Goal: Transaction & Acquisition: Book appointment/travel/reservation

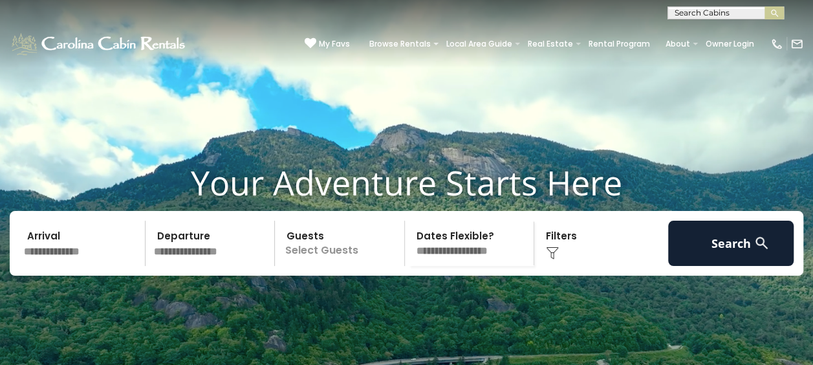
click at [52, 266] on input "text" at bounding box center [82, 243] width 126 height 45
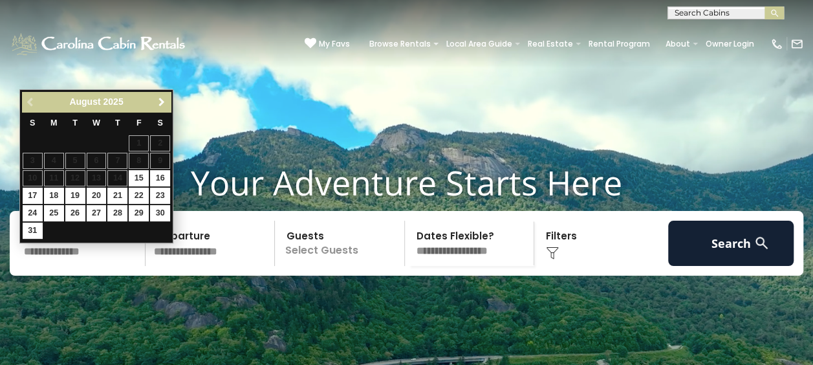
click at [159, 107] on link "Next" at bounding box center [161, 102] width 16 height 16
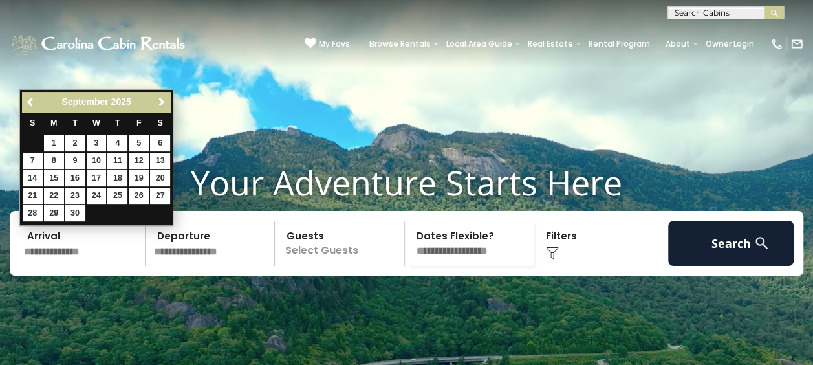
click at [159, 107] on link "Next" at bounding box center [161, 102] width 16 height 16
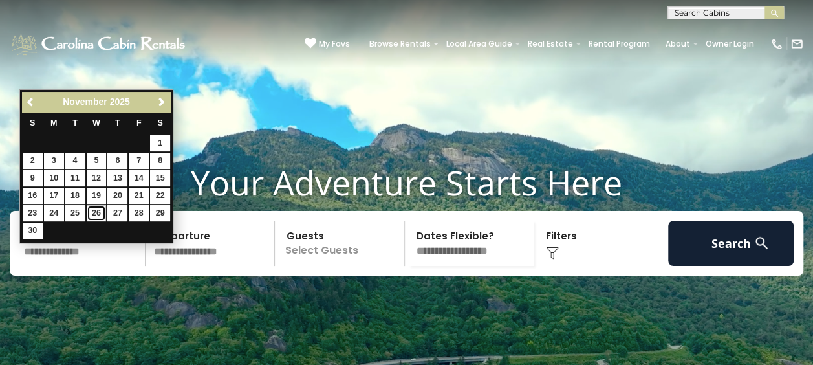
click at [97, 212] on link "26" at bounding box center [97, 213] width 20 height 16
type input "********"
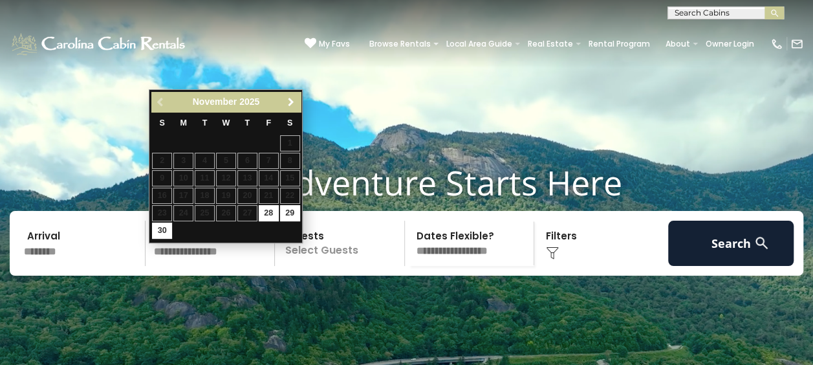
click at [289, 101] on span "Next" at bounding box center [291, 102] width 10 height 10
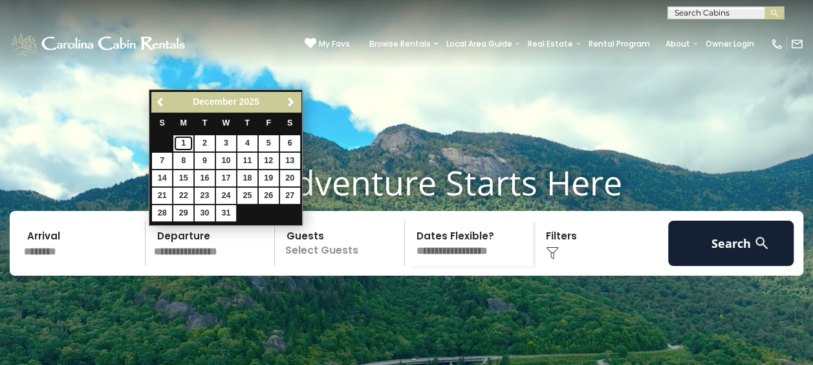
click at [186, 137] on link "1" at bounding box center [183, 143] width 20 height 16
type input "*******"
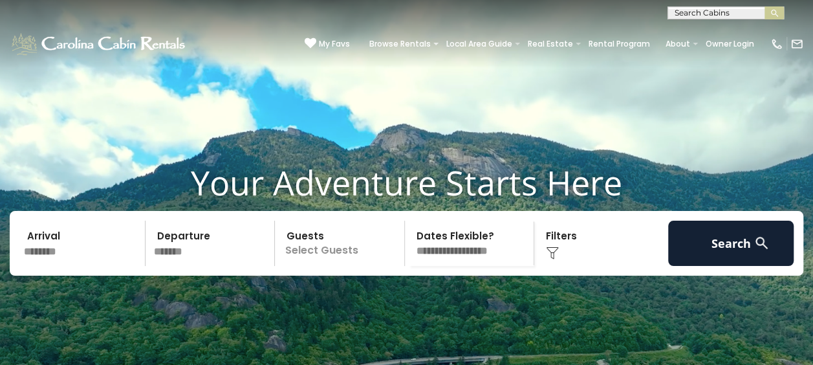
click at [304, 263] on p "Select Guests" at bounding box center [342, 243] width 126 height 45
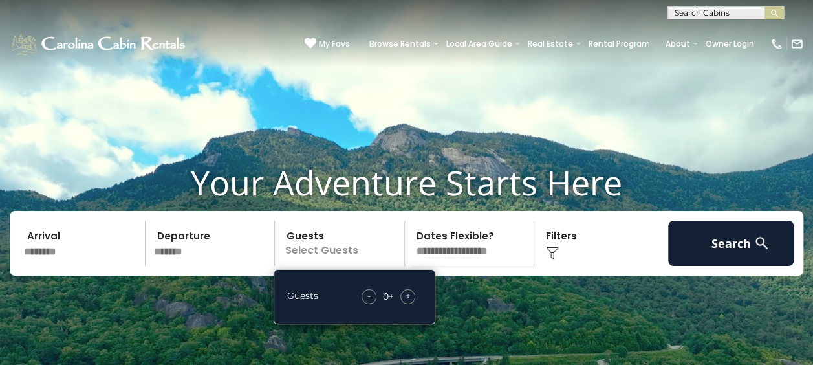
click at [408, 302] on span "+" at bounding box center [408, 295] width 5 height 13
drag, startPoint x: 408, startPoint y: 316, endPoint x: 476, endPoint y: 277, distance: 78.3
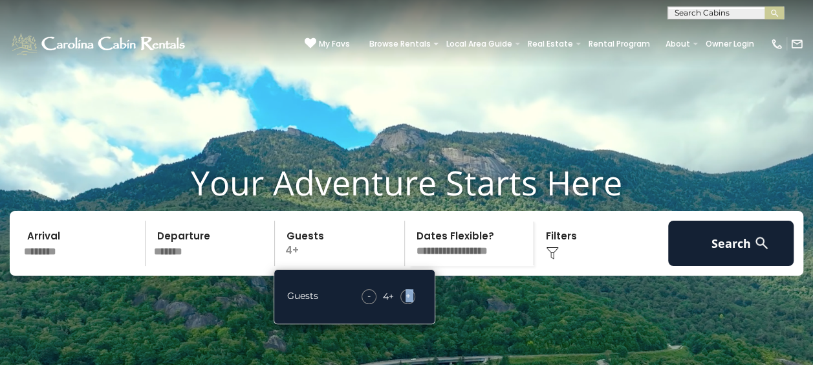
click at [476, 266] on select "**********" at bounding box center [472, 243] width 126 height 45
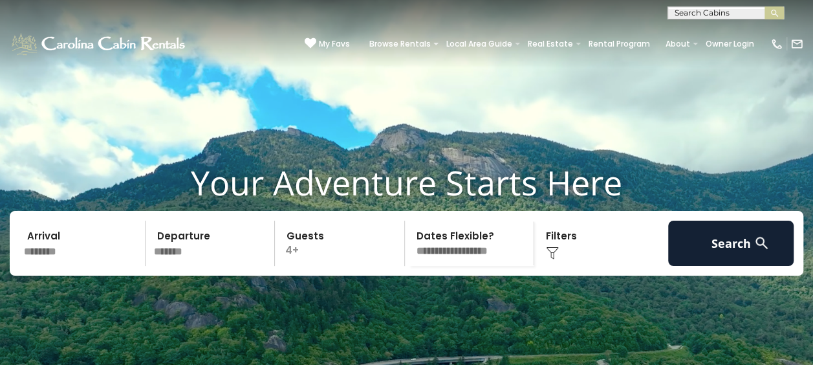
select select "*"
click at [409, 241] on select "**********" at bounding box center [472, 243] width 126 height 45
click at [572, 266] on div "Click to Choose" at bounding box center [601, 243] width 126 height 45
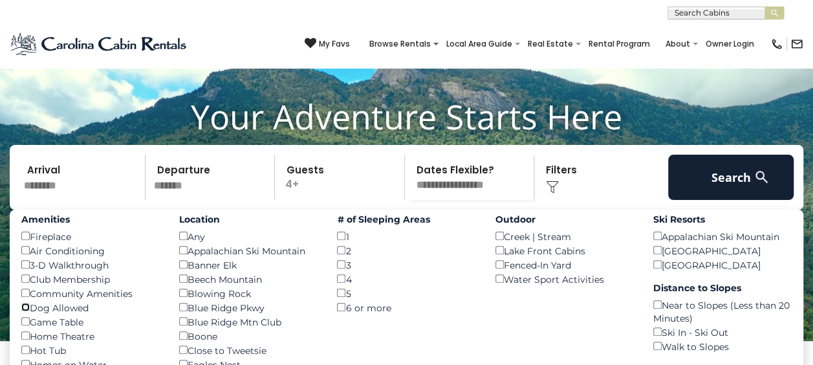
scroll to position [63, 0]
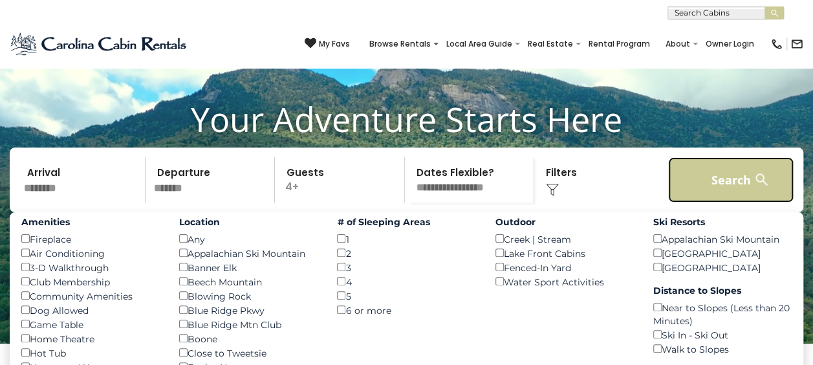
click at [714, 196] on button "Search" at bounding box center [731, 179] width 126 height 45
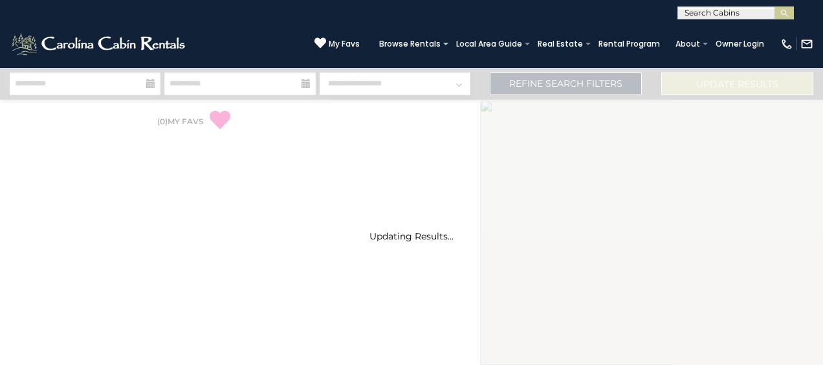
select select "*"
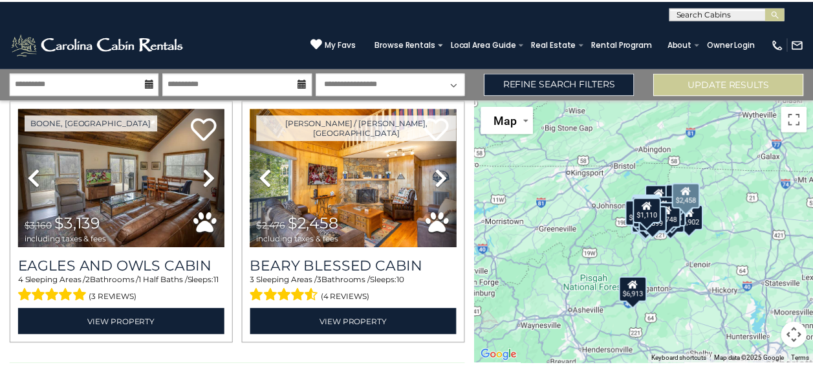
scroll to position [3602, 0]
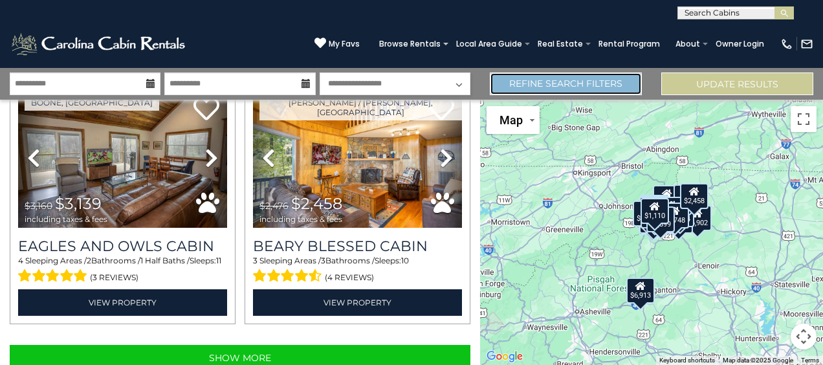
click at [532, 86] on link "Refine Search Filters" at bounding box center [566, 83] width 152 height 23
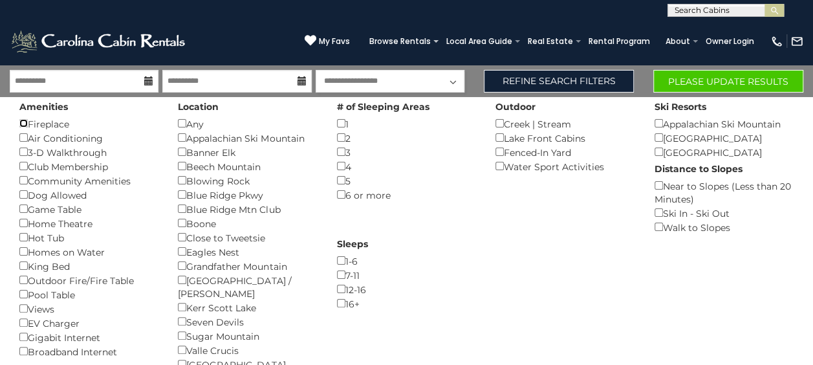
scroll to position [0, 0]
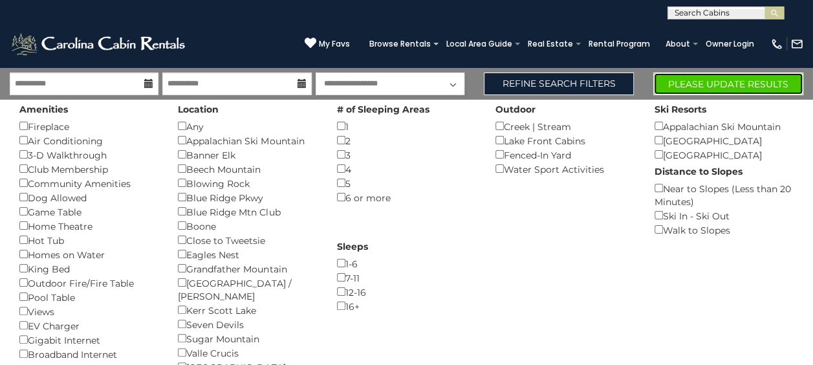
click at [708, 78] on button "Please Update Results" at bounding box center [729, 83] width 150 height 23
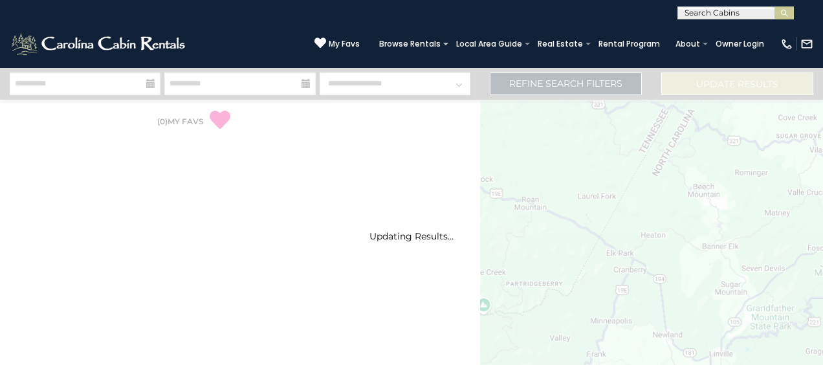
select select "*"
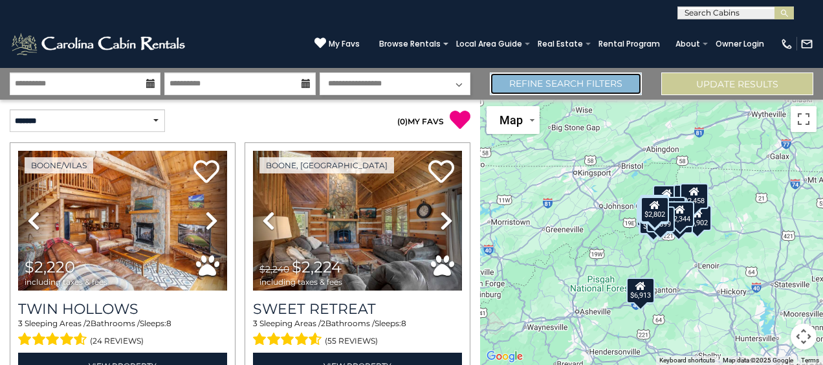
click at [590, 88] on link "Refine Search Filters" at bounding box center [566, 83] width 152 height 23
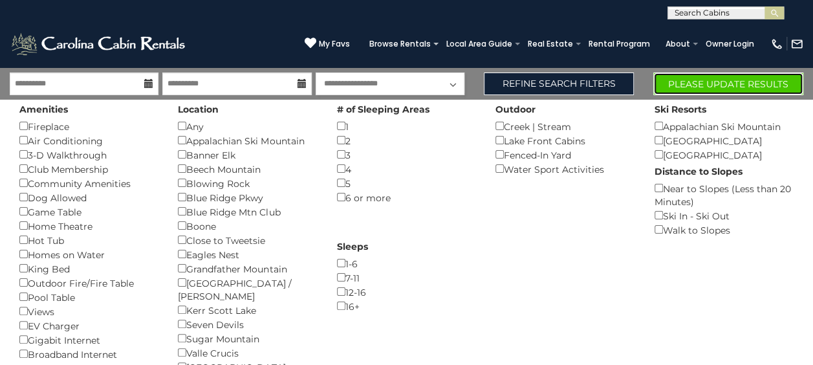
click at [709, 85] on button "Please Update Results" at bounding box center [729, 83] width 150 height 23
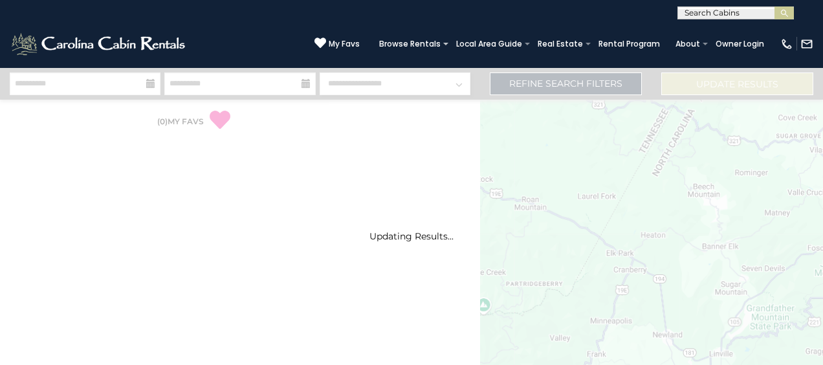
select select "*"
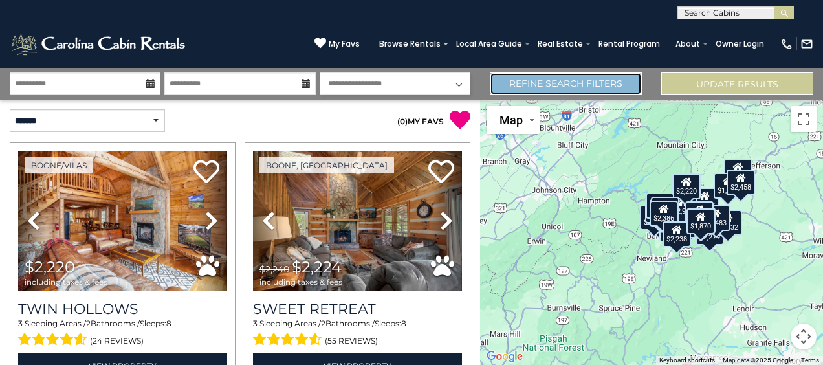
click at [551, 93] on link "Refine Search Filters" at bounding box center [566, 83] width 152 height 23
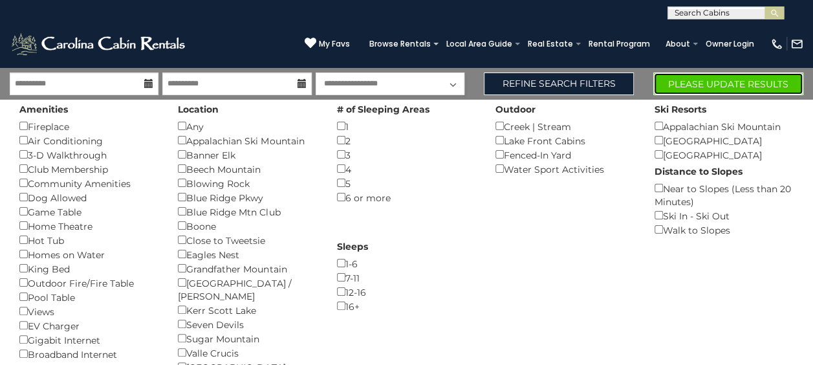
click at [703, 80] on button "Please Update Results" at bounding box center [729, 83] width 150 height 23
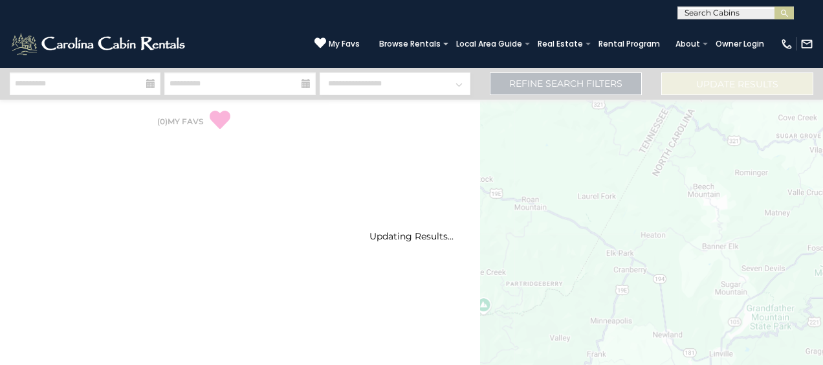
select select "*"
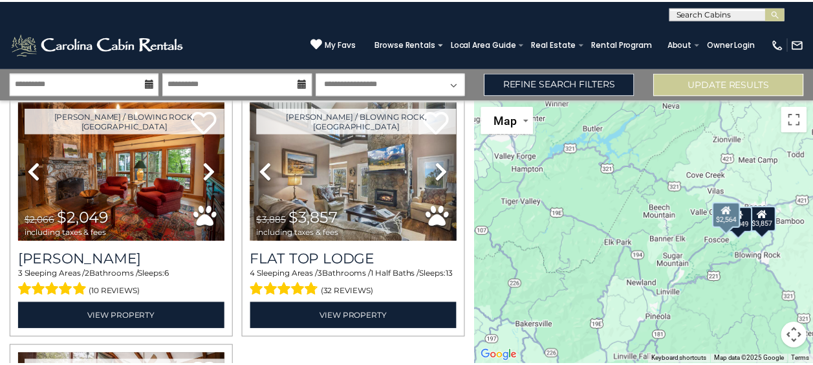
scroll to position [49, 0]
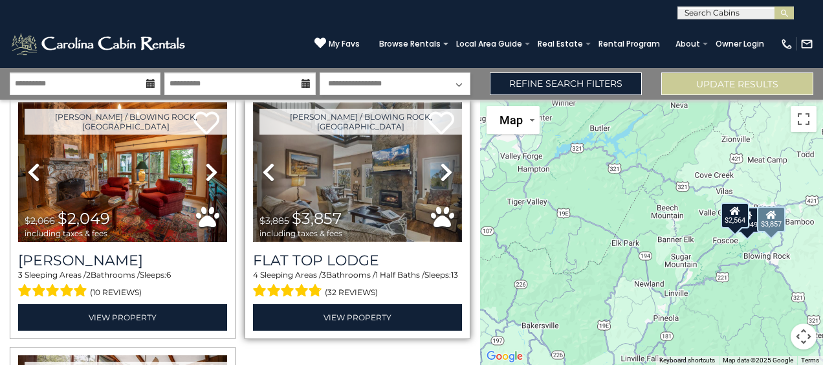
click at [325, 192] on img at bounding box center [357, 172] width 209 height 140
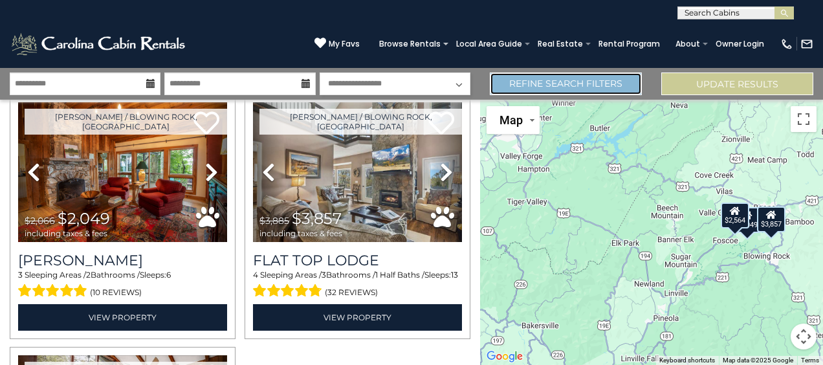
click at [519, 79] on link "Refine Search Filters" at bounding box center [566, 83] width 152 height 23
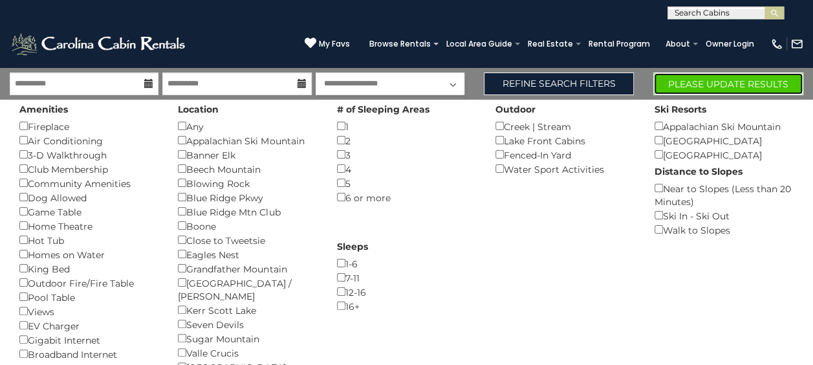
click at [692, 86] on button "Please Update Results" at bounding box center [729, 83] width 150 height 23
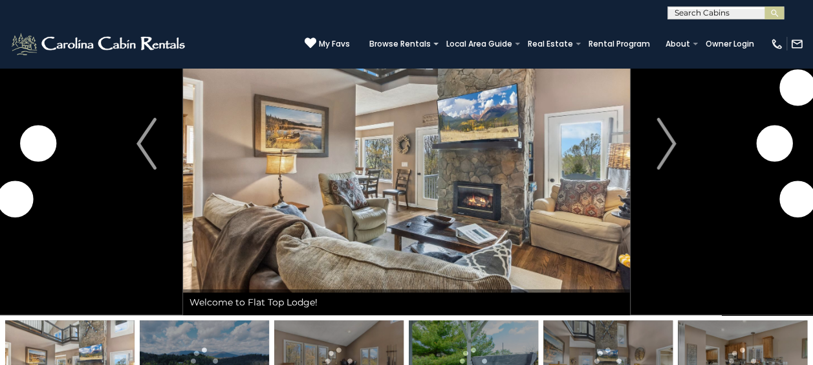
scroll to position [96, 0]
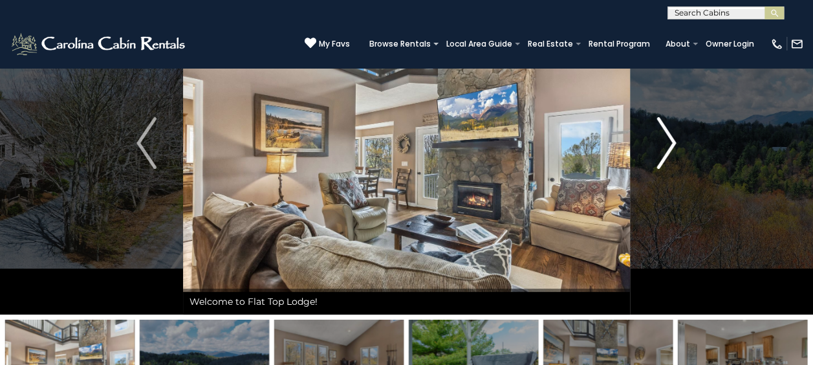
click at [673, 136] on img "Next" at bounding box center [666, 143] width 19 height 52
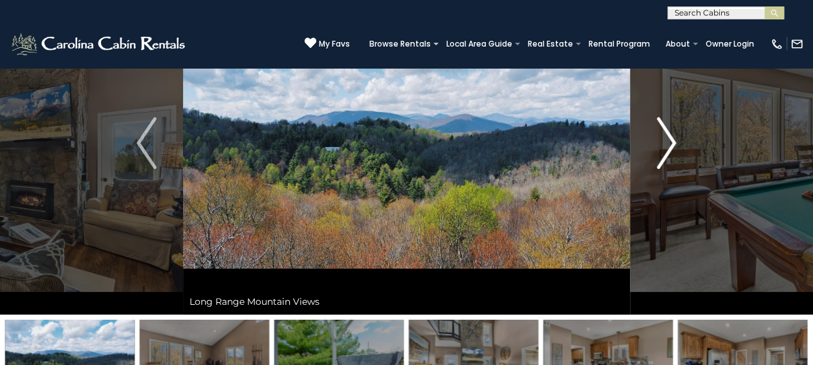
click at [665, 146] on img "Next" at bounding box center [666, 143] width 19 height 52
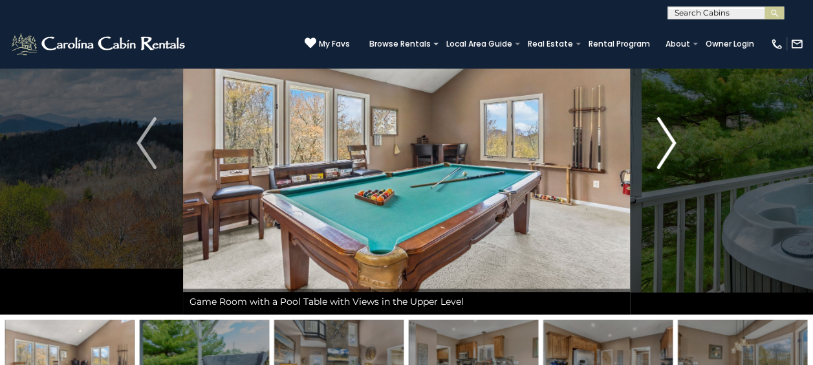
click at [665, 146] on img "Next" at bounding box center [666, 143] width 19 height 52
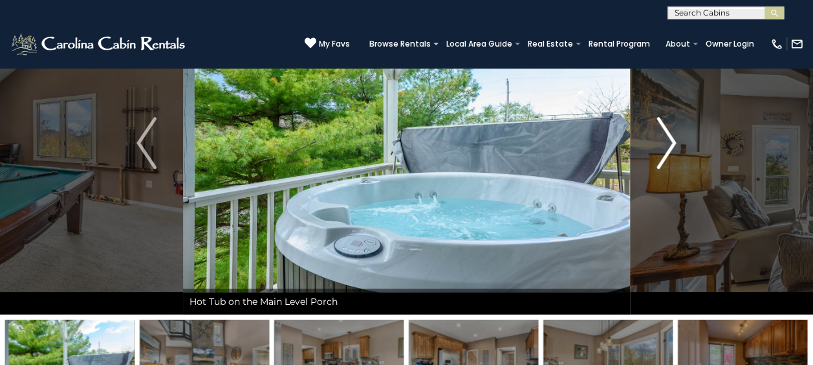
click at [665, 146] on img "Next" at bounding box center [666, 143] width 19 height 52
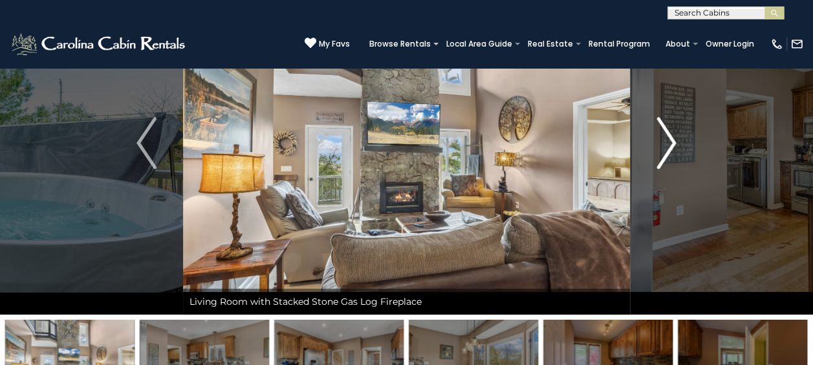
click at [665, 146] on img "Next" at bounding box center [666, 143] width 19 height 52
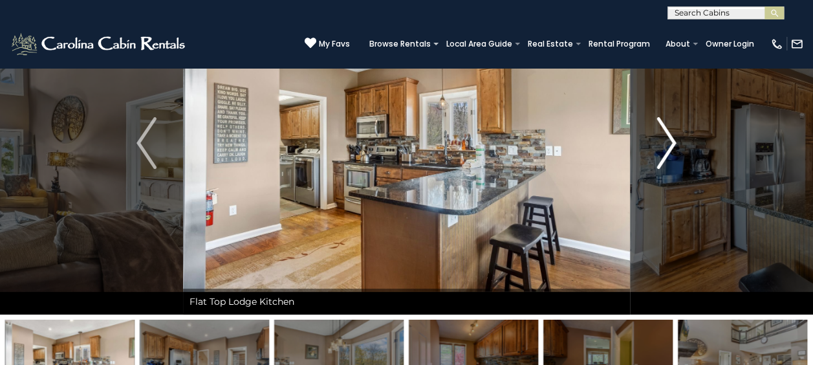
click at [665, 146] on img "Next" at bounding box center [666, 143] width 19 height 52
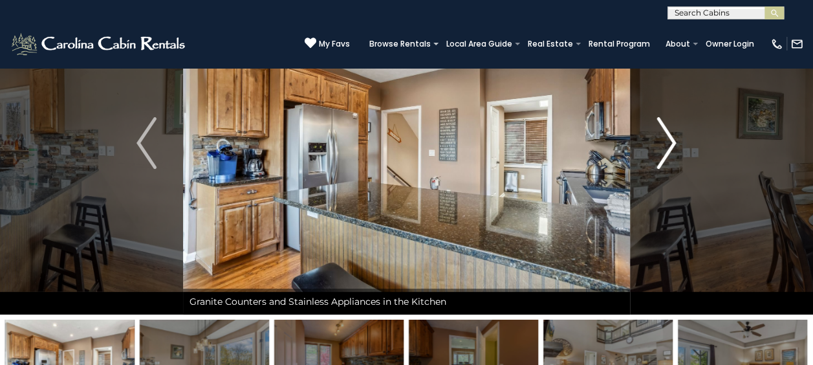
click at [665, 146] on img "Next" at bounding box center [666, 143] width 19 height 52
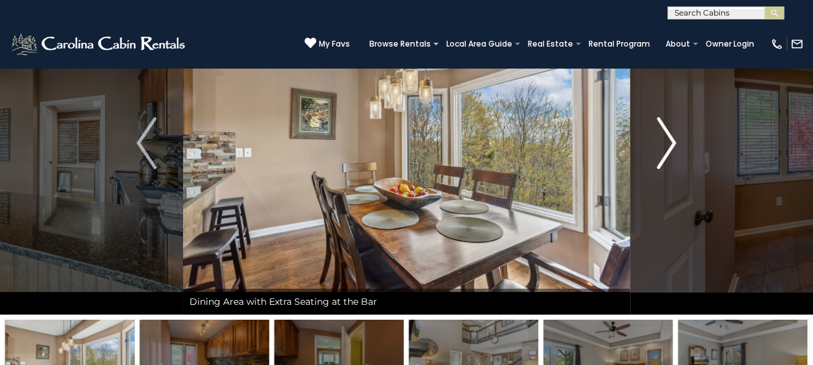
click at [665, 146] on img "Next" at bounding box center [666, 143] width 19 height 52
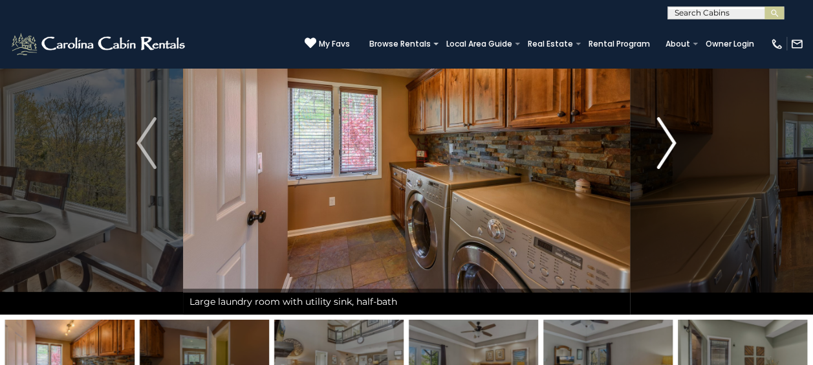
click at [665, 146] on img "Next" at bounding box center [666, 143] width 19 height 52
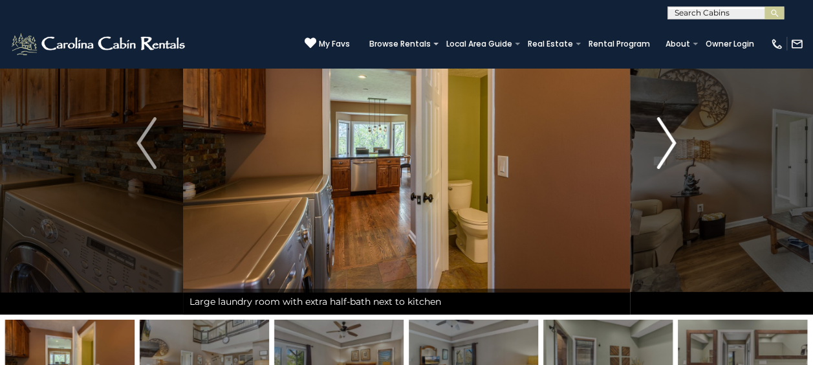
click at [665, 146] on img "Next" at bounding box center [666, 143] width 19 height 52
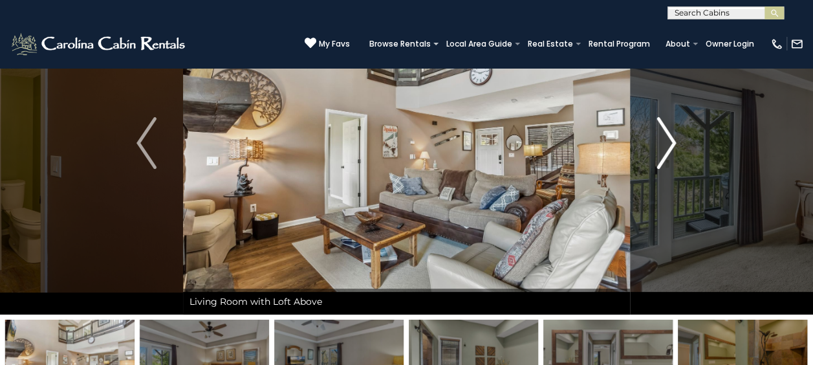
click at [665, 146] on img "Next" at bounding box center [666, 143] width 19 height 52
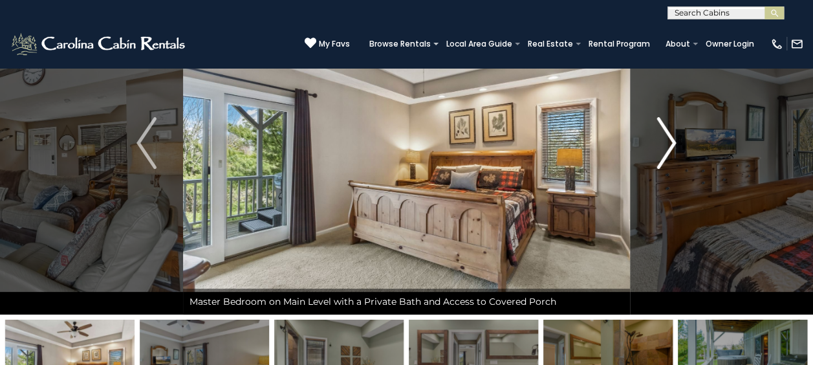
click at [665, 146] on img "Next" at bounding box center [666, 143] width 19 height 52
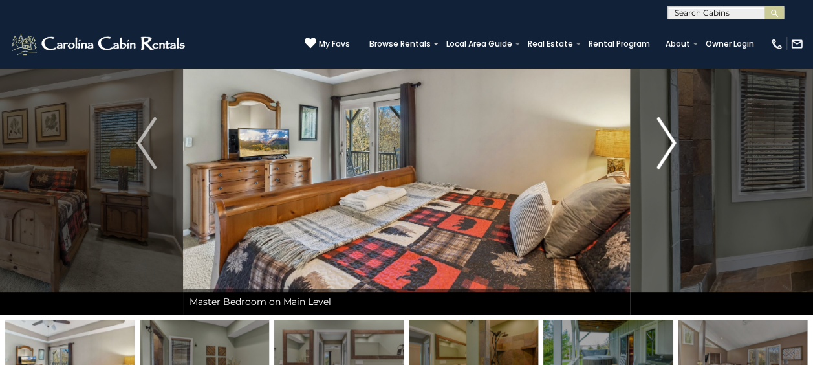
click at [665, 146] on img "Next" at bounding box center [666, 143] width 19 height 52
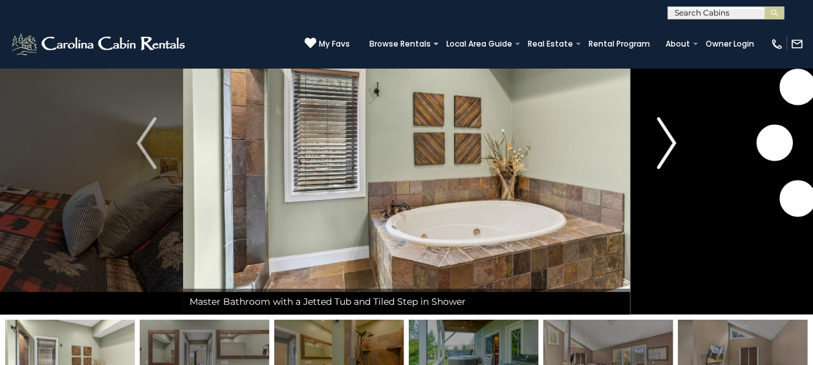
click at [665, 146] on img "Next" at bounding box center [666, 143] width 19 height 52
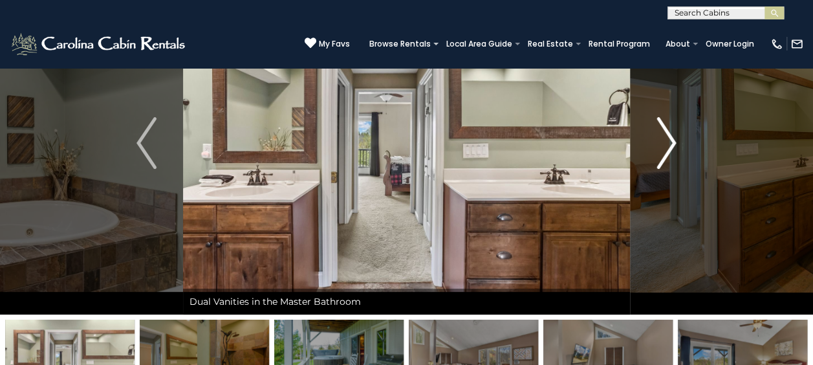
click at [672, 146] on img "Next" at bounding box center [666, 143] width 19 height 52
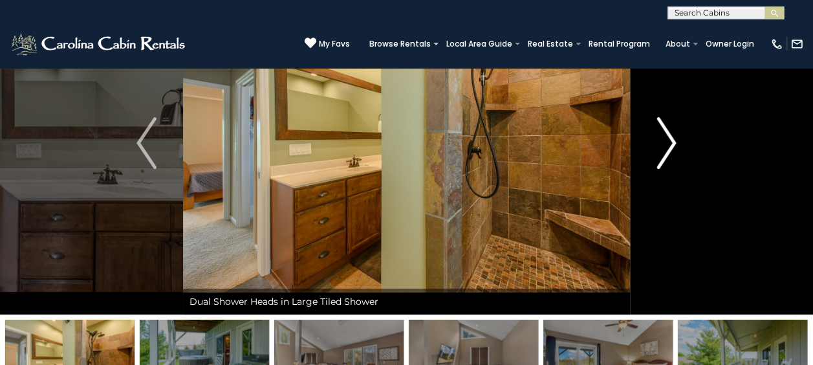
click at [672, 146] on img "Next" at bounding box center [666, 143] width 19 height 52
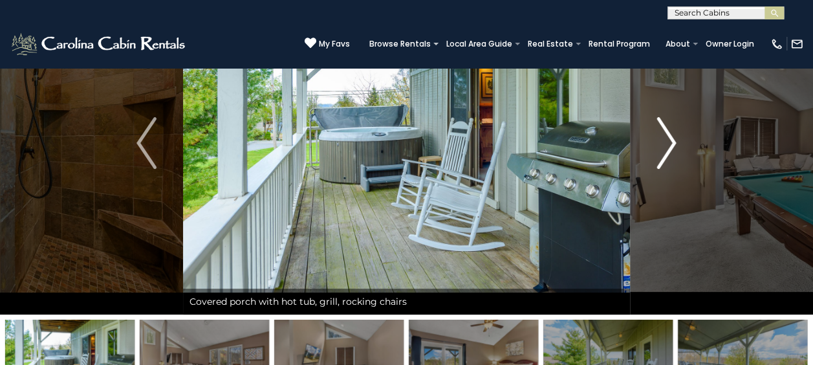
click at [672, 146] on img "Next" at bounding box center [666, 143] width 19 height 52
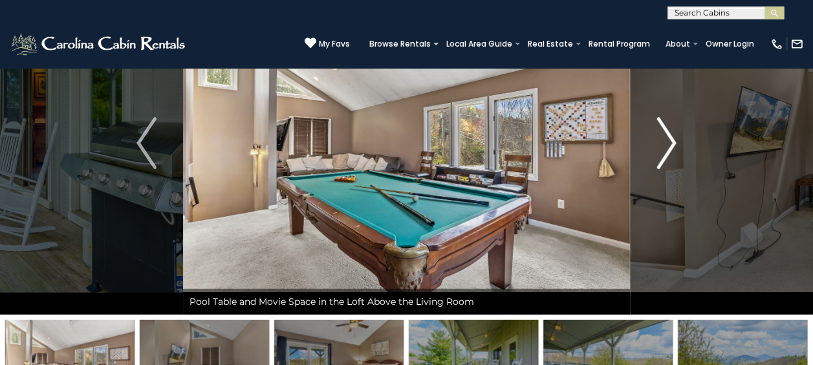
click at [672, 146] on img "Next" at bounding box center [666, 143] width 19 height 52
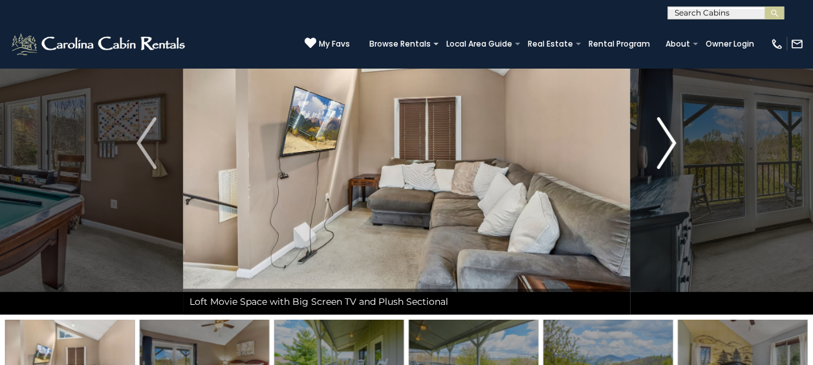
click at [672, 146] on img "Next" at bounding box center [666, 143] width 19 height 52
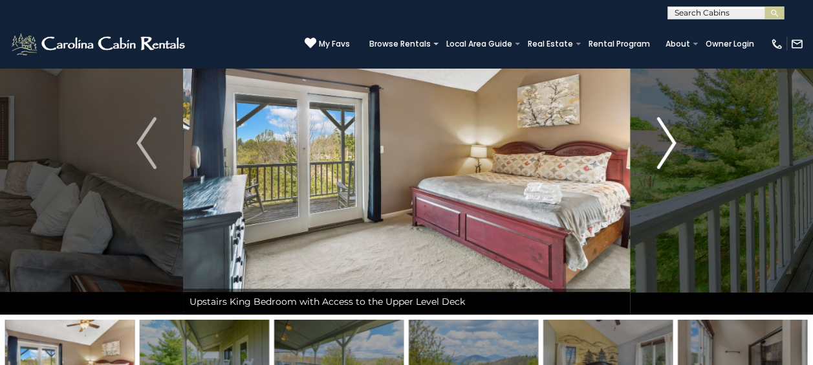
click at [672, 146] on img "Next" at bounding box center [666, 143] width 19 height 52
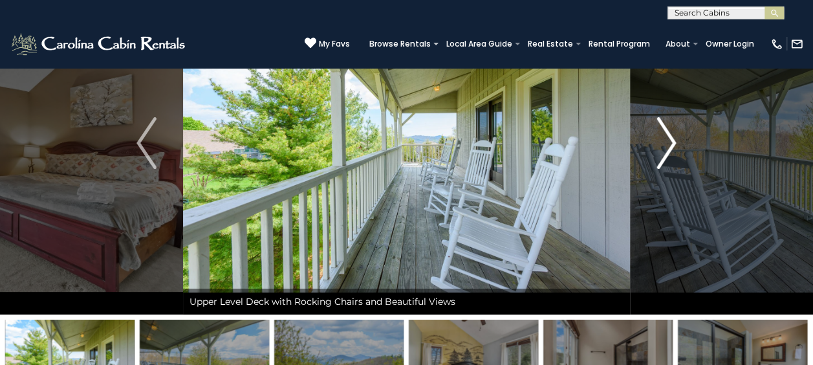
click at [672, 146] on img "Next" at bounding box center [666, 143] width 19 height 52
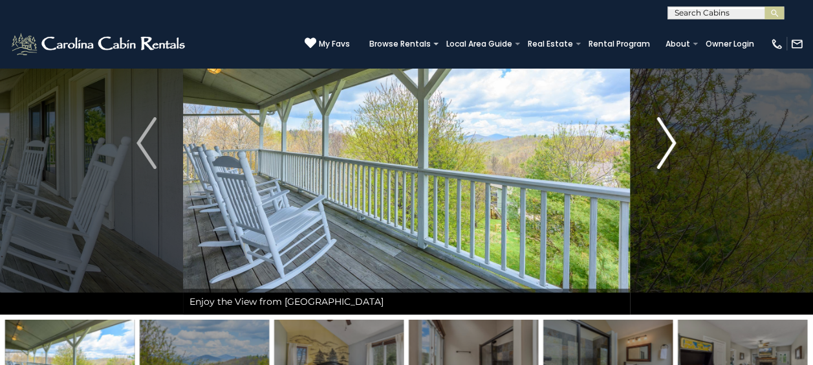
click at [672, 146] on img "Next" at bounding box center [666, 143] width 19 height 52
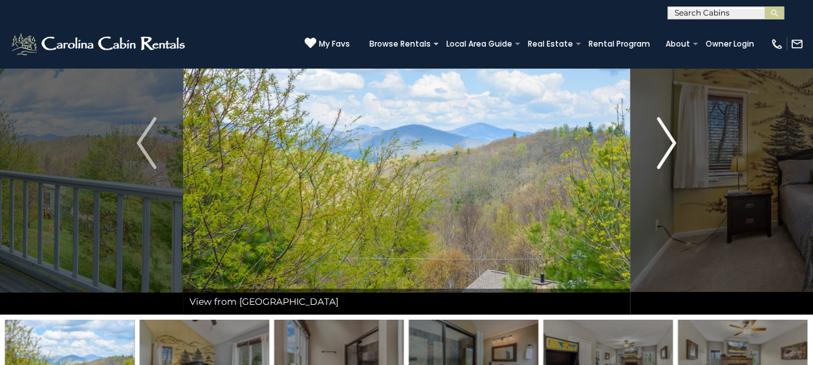
click at [672, 146] on img "Next" at bounding box center [666, 143] width 19 height 52
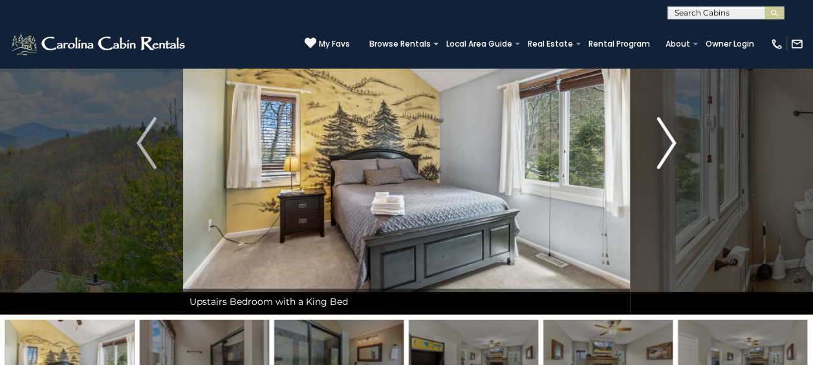
click at [672, 146] on img "Next" at bounding box center [666, 143] width 19 height 52
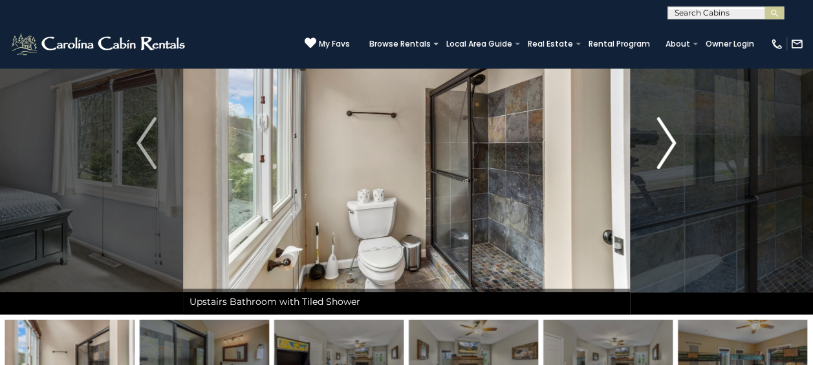
click at [672, 146] on img "Next" at bounding box center [666, 143] width 19 height 52
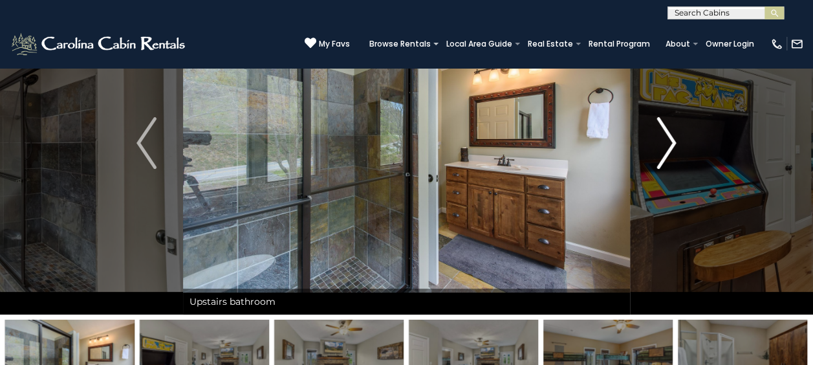
click at [672, 146] on img "Next" at bounding box center [666, 143] width 19 height 52
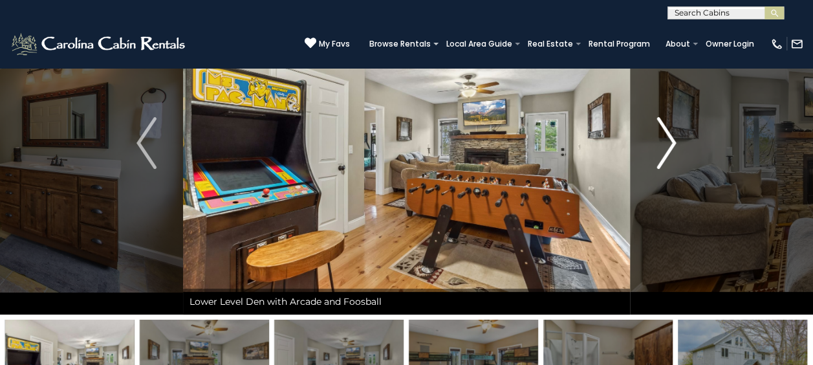
click at [672, 146] on img "Next" at bounding box center [666, 143] width 19 height 52
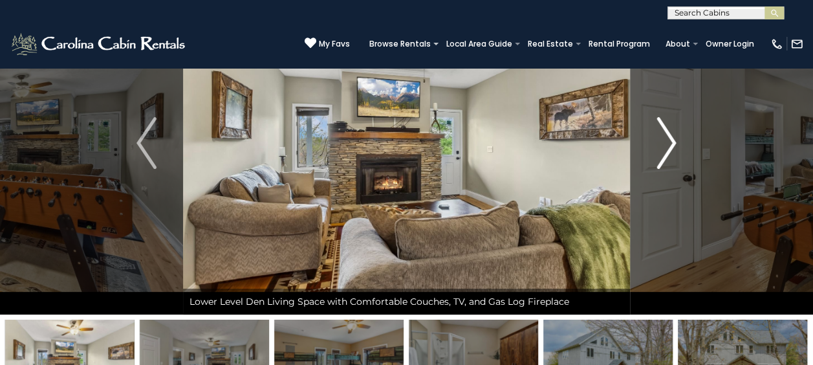
click at [672, 146] on img "Next" at bounding box center [666, 143] width 19 height 52
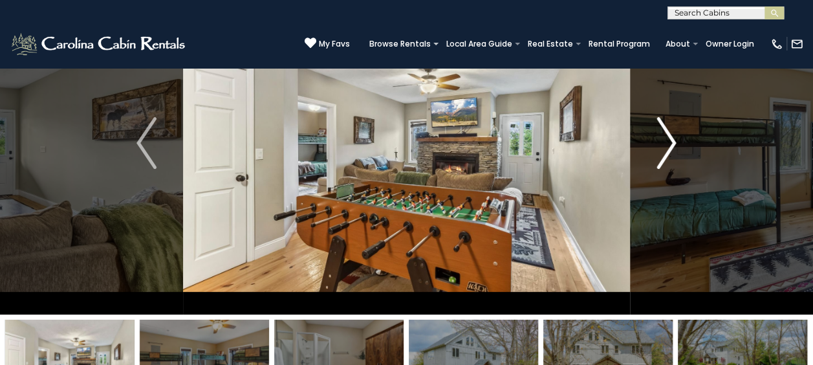
click at [672, 146] on img "Next" at bounding box center [666, 143] width 19 height 52
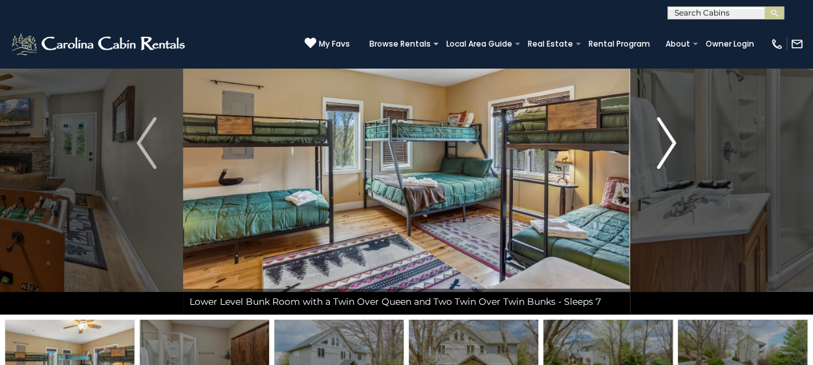
click at [672, 146] on img "Next" at bounding box center [666, 143] width 19 height 52
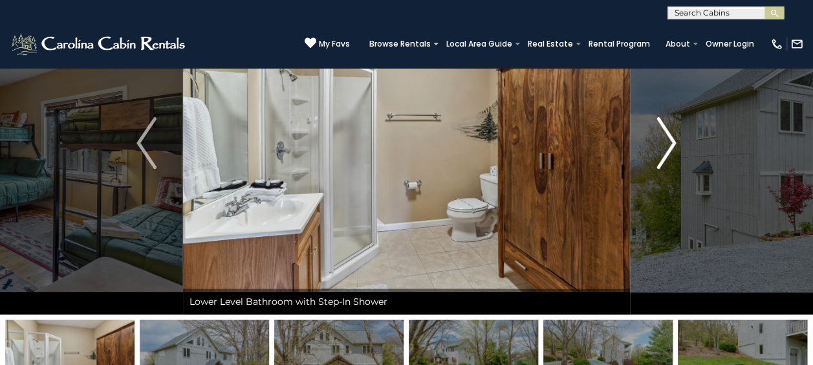
click at [672, 146] on img "Next" at bounding box center [666, 143] width 19 height 52
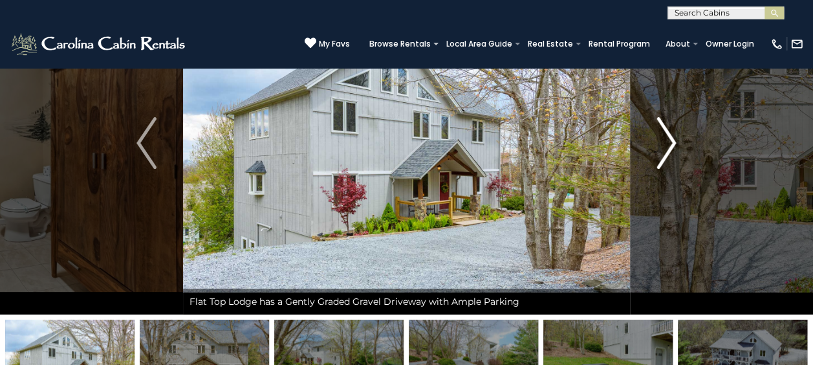
click at [672, 146] on img "Next" at bounding box center [666, 143] width 19 height 52
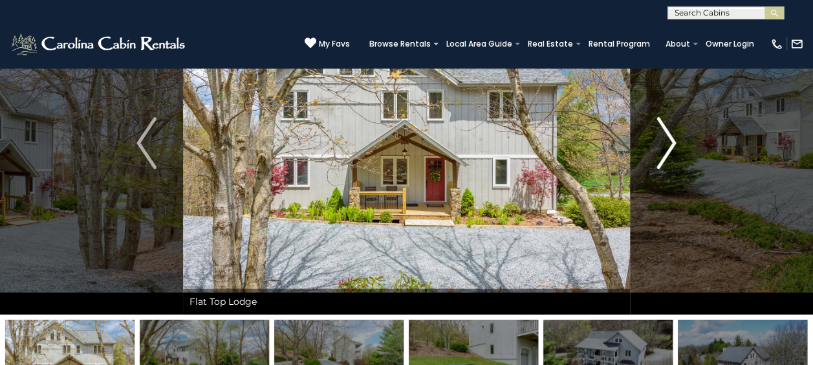
click at [672, 146] on img "Next" at bounding box center [666, 143] width 19 height 52
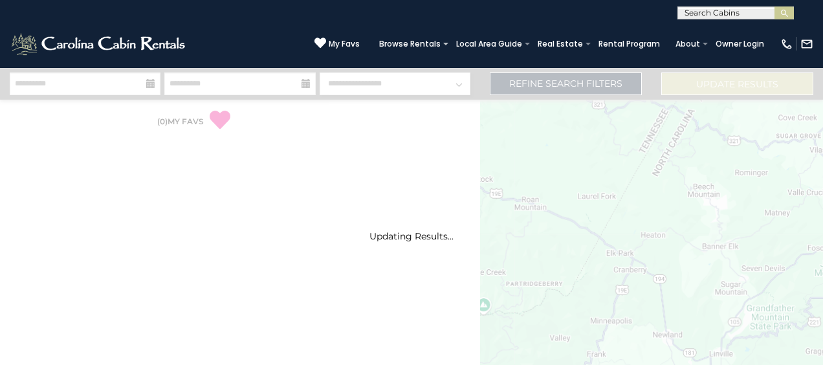
select select "*"
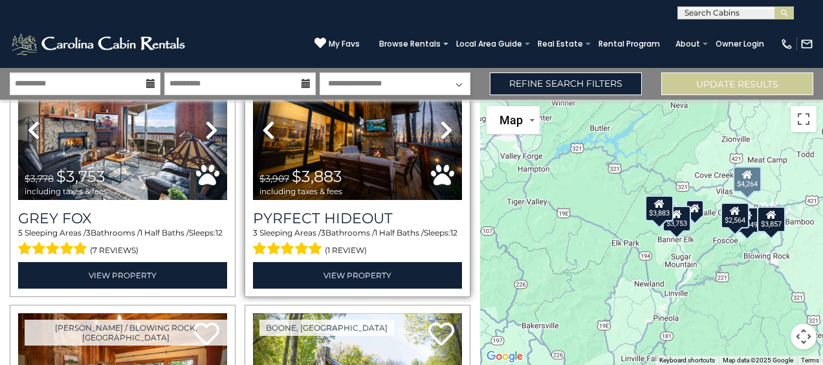
scroll to position [51, 0]
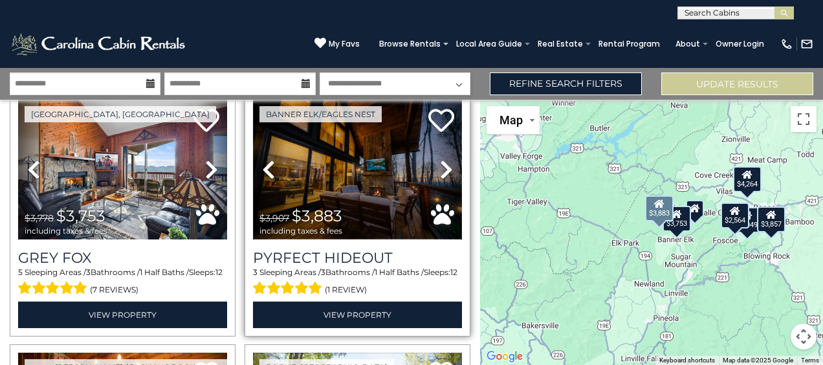
click at [344, 185] on img at bounding box center [357, 170] width 209 height 140
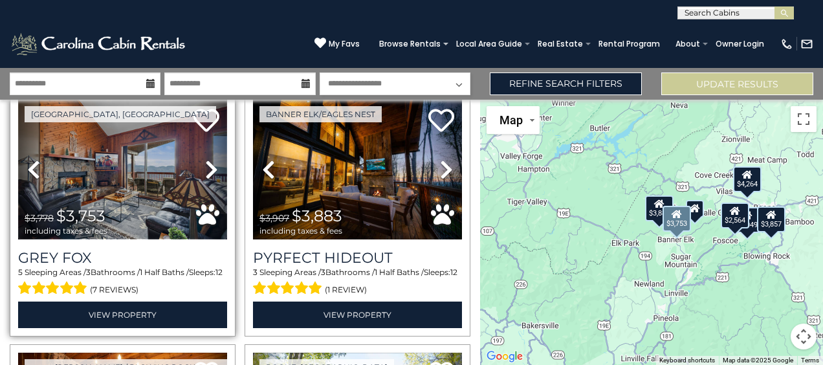
click at [106, 173] on img at bounding box center [122, 170] width 209 height 140
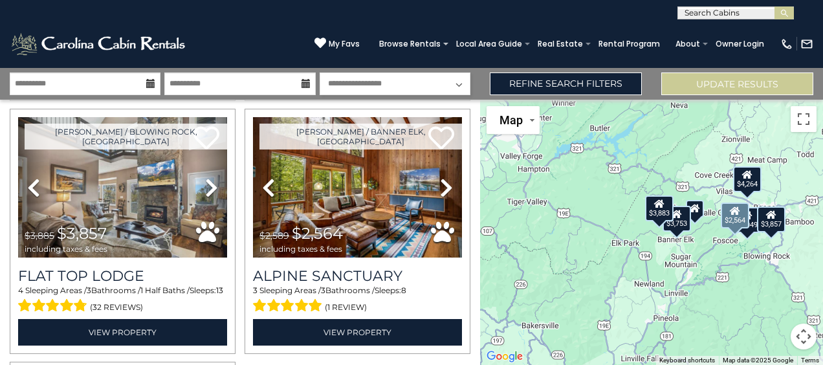
scroll to position [525, 0]
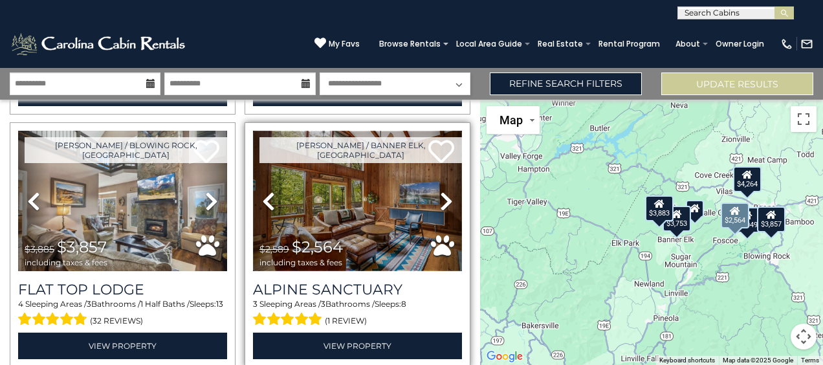
click at [339, 213] on img at bounding box center [357, 201] width 209 height 140
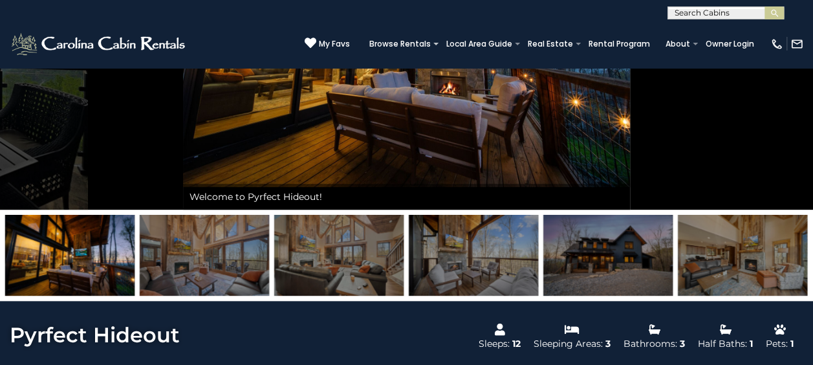
scroll to position [196, 0]
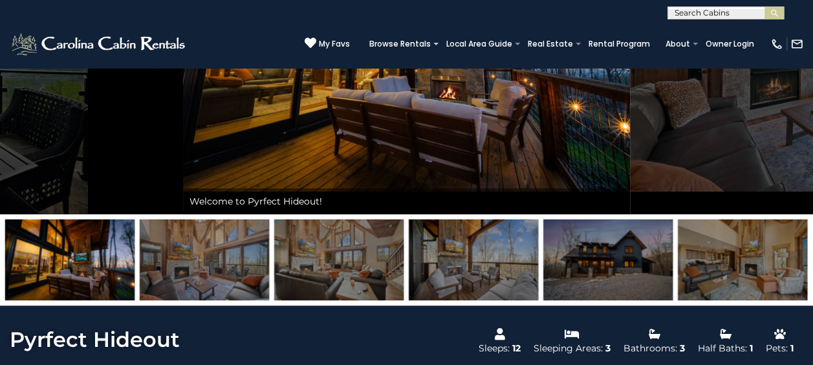
click at [182, 274] on img at bounding box center [204, 259] width 129 height 81
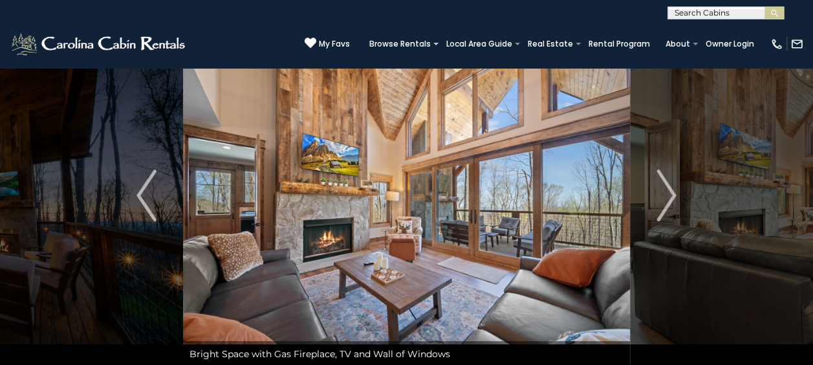
scroll to position [39, 0]
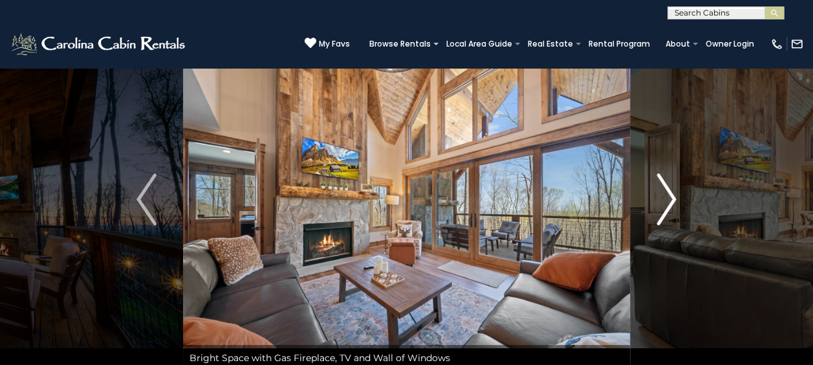
click at [668, 194] on img "Next" at bounding box center [666, 199] width 19 height 52
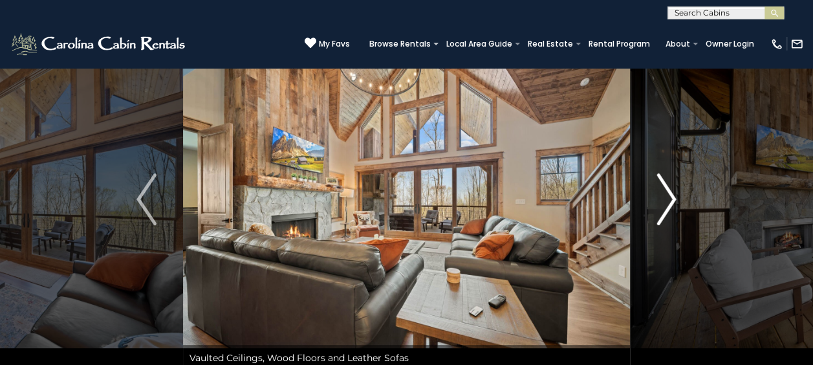
click at [668, 194] on img "Next" at bounding box center [666, 199] width 19 height 52
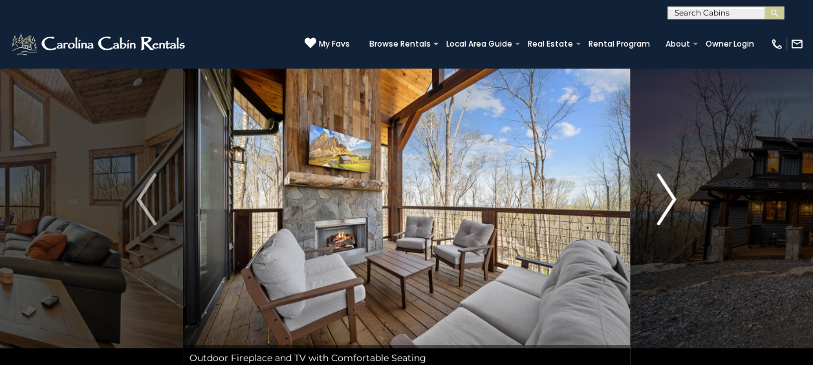
click at [668, 194] on img "Next" at bounding box center [666, 199] width 19 height 52
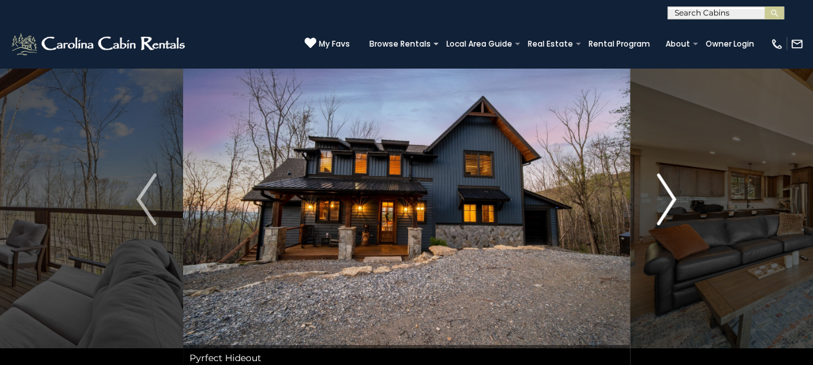
click at [668, 194] on img "Next" at bounding box center [666, 199] width 19 height 52
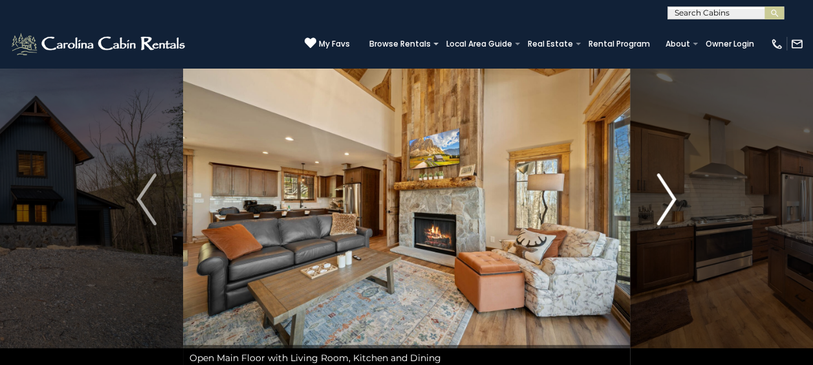
click at [668, 194] on img "Next" at bounding box center [666, 199] width 19 height 52
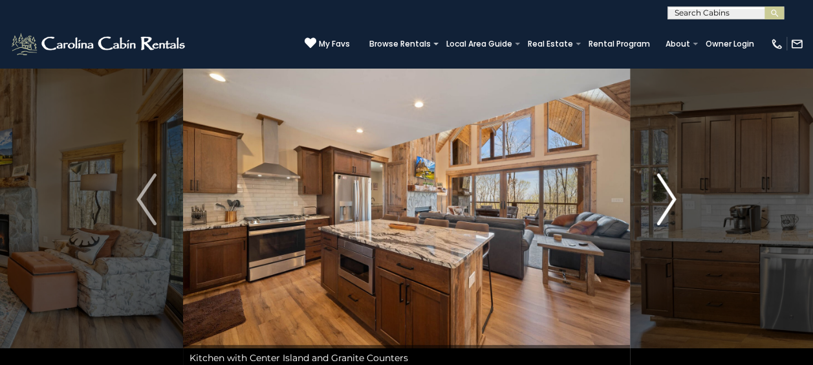
click at [668, 194] on img "Next" at bounding box center [666, 199] width 19 height 52
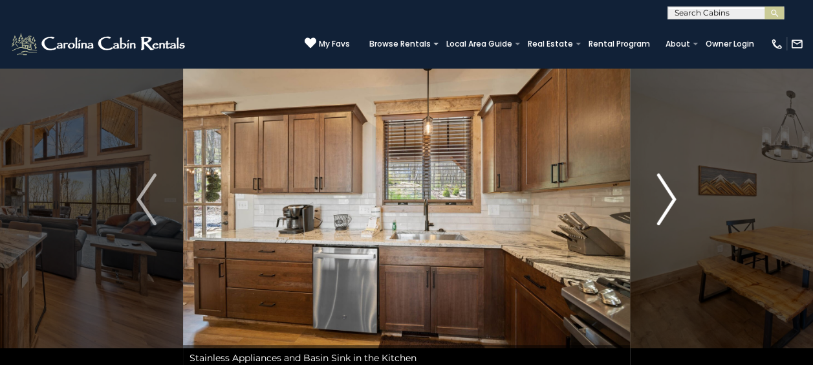
click at [668, 194] on img "Next" at bounding box center [666, 199] width 19 height 52
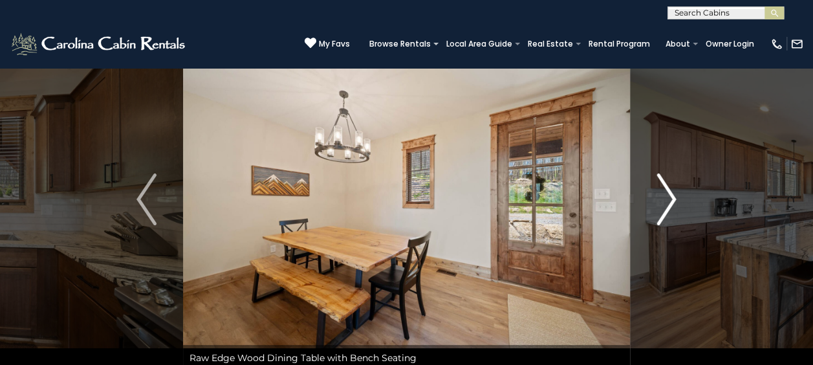
click at [668, 194] on img "Next" at bounding box center [666, 199] width 19 height 52
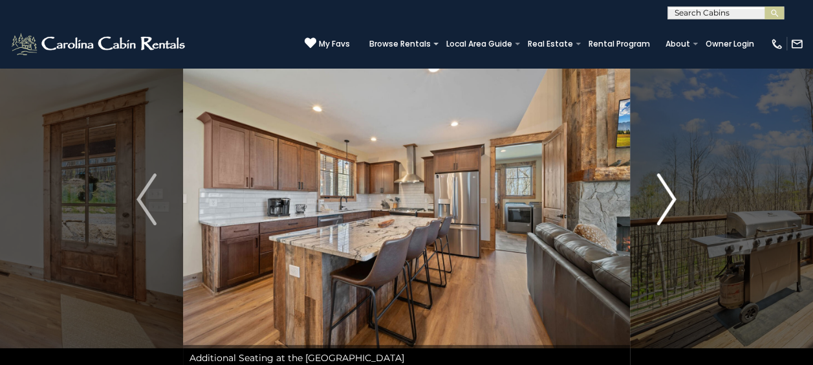
click at [668, 194] on img "Next" at bounding box center [666, 199] width 19 height 52
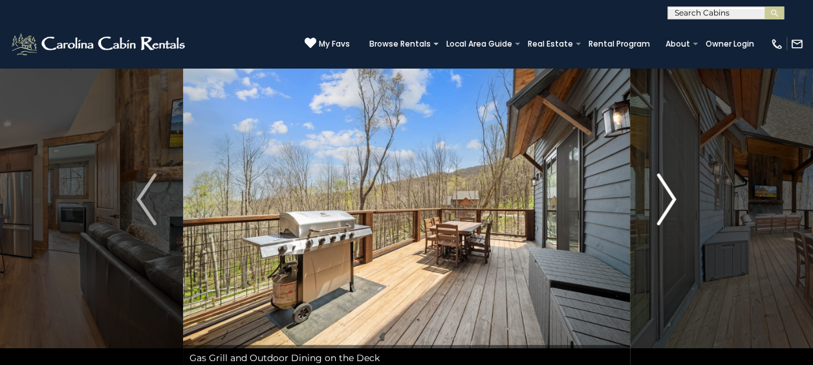
click at [668, 194] on img "Next" at bounding box center [666, 199] width 19 height 52
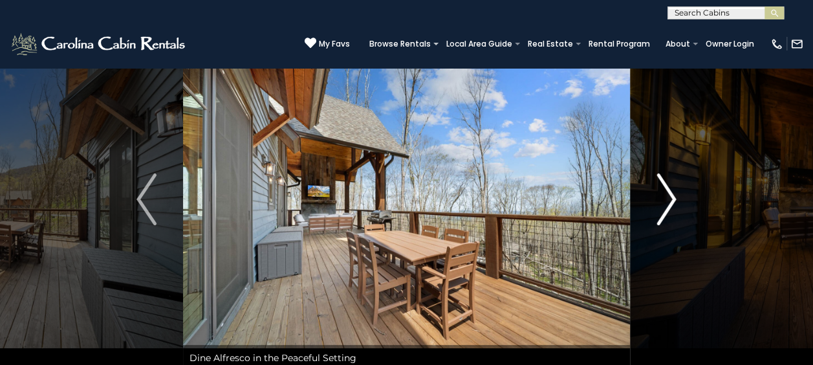
click at [668, 194] on img "Next" at bounding box center [666, 199] width 19 height 52
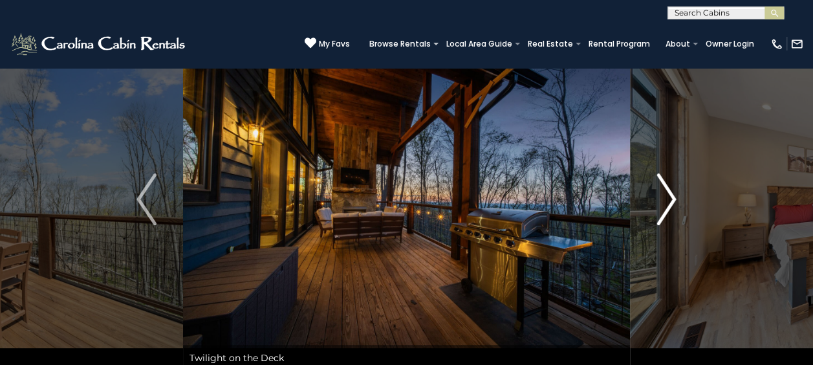
click at [668, 194] on img "Next" at bounding box center [666, 199] width 19 height 52
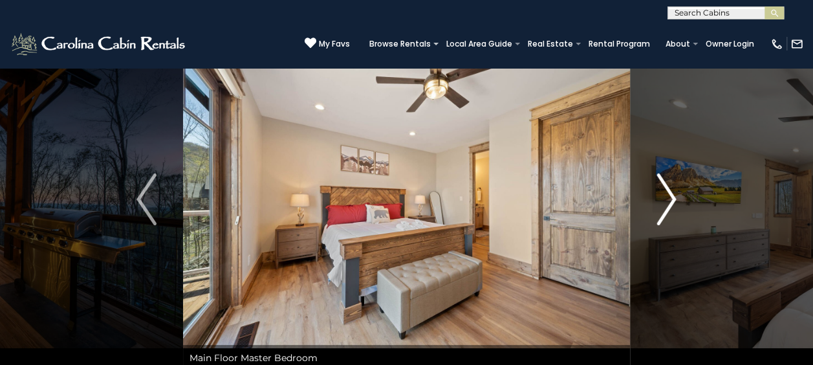
click at [668, 194] on img "Next" at bounding box center [666, 199] width 19 height 52
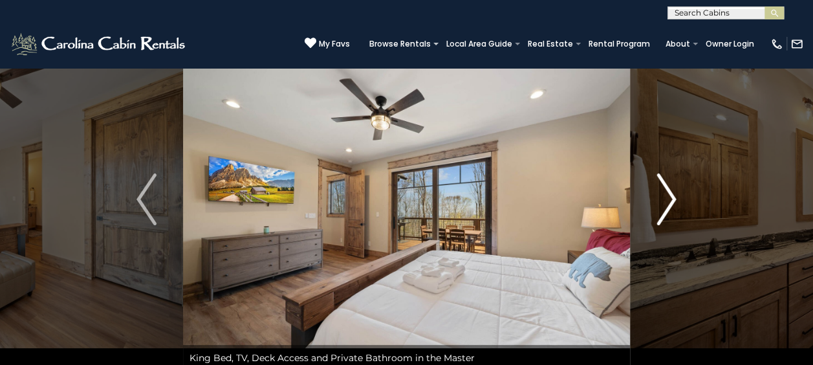
click at [668, 194] on img "Next" at bounding box center [666, 199] width 19 height 52
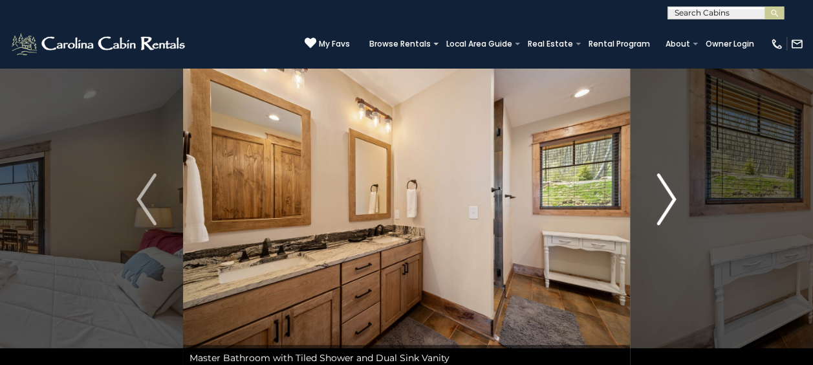
click at [668, 194] on img "Next" at bounding box center [666, 199] width 19 height 52
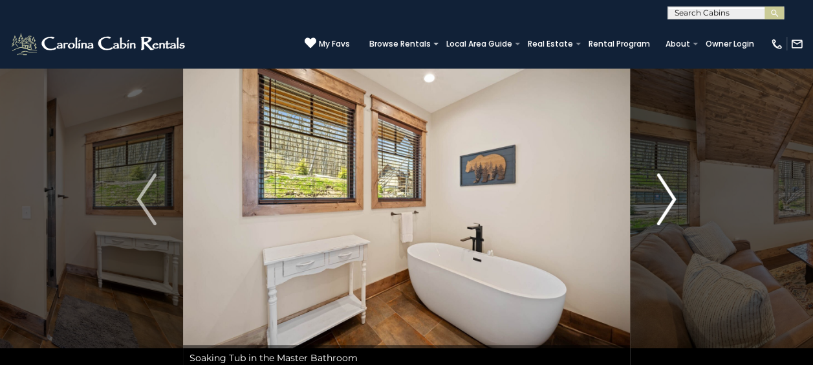
click at [668, 194] on img "Next" at bounding box center [666, 199] width 19 height 52
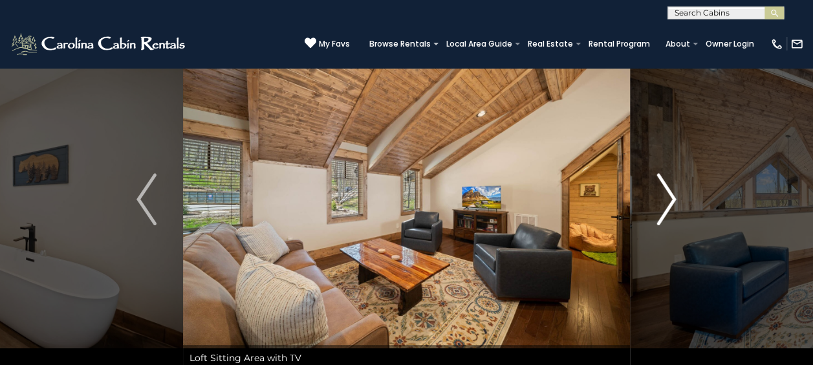
click at [668, 194] on img "Next" at bounding box center [666, 199] width 19 height 52
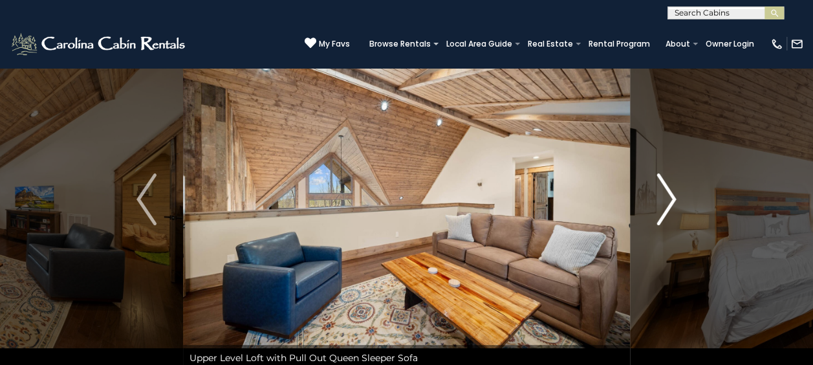
click at [668, 194] on img "Next" at bounding box center [666, 199] width 19 height 52
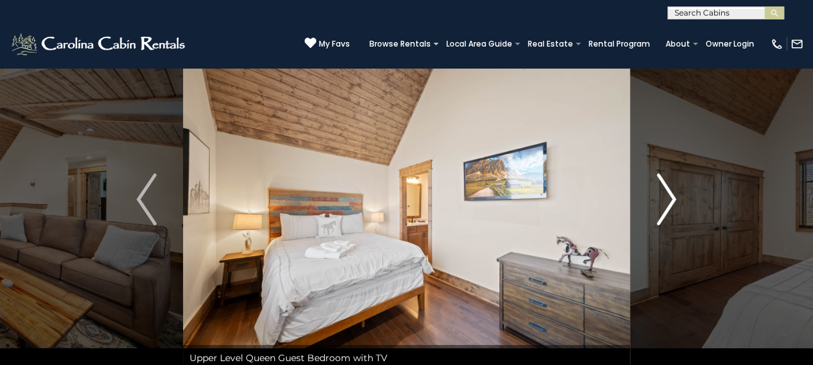
click at [668, 194] on img "Next" at bounding box center [666, 199] width 19 height 52
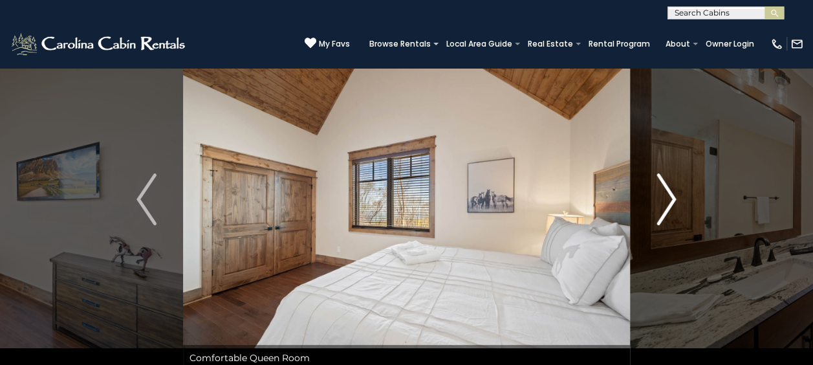
click at [668, 194] on img "Next" at bounding box center [666, 199] width 19 height 52
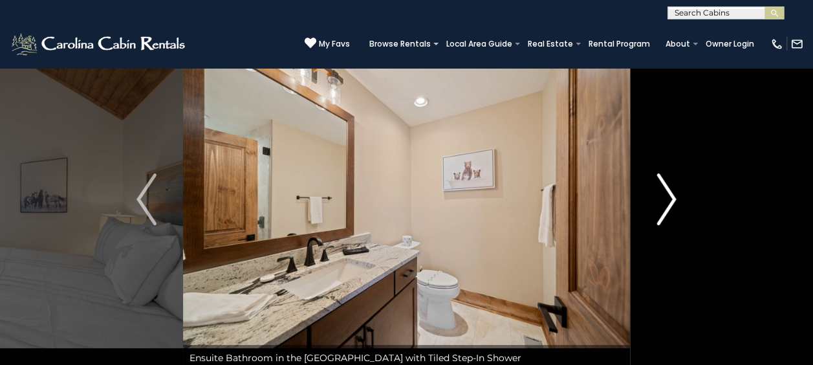
click at [668, 194] on img "Next" at bounding box center [666, 199] width 19 height 52
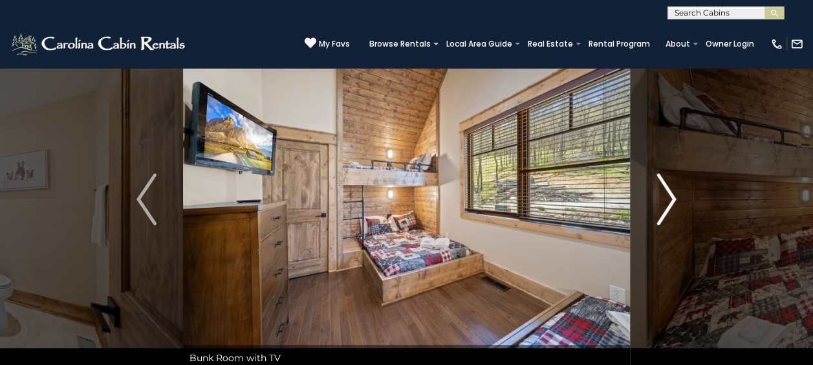
click at [668, 194] on img "Next" at bounding box center [666, 199] width 19 height 52
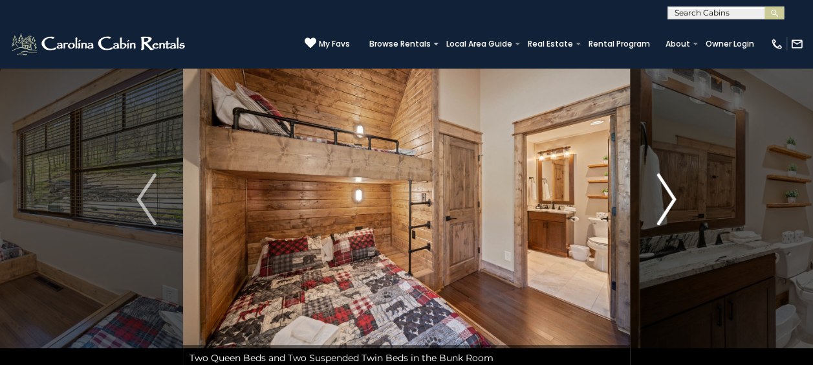
click at [668, 194] on img "Next" at bounding box center [666, 199] width 19 height 52
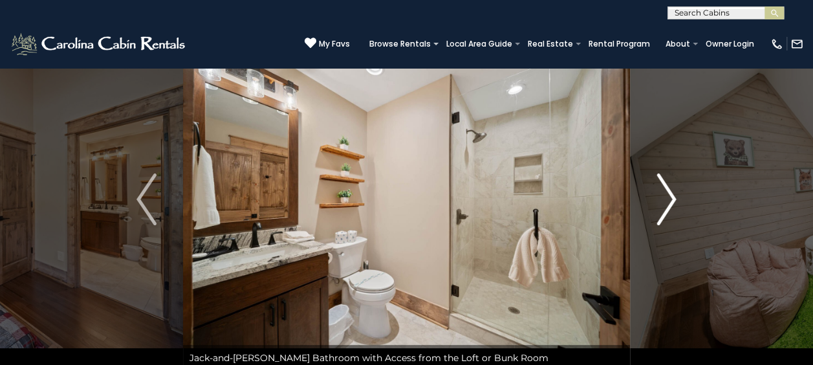
click at [668, 194] on img "Next" at bounding box center [666, 199] width 19 height 52
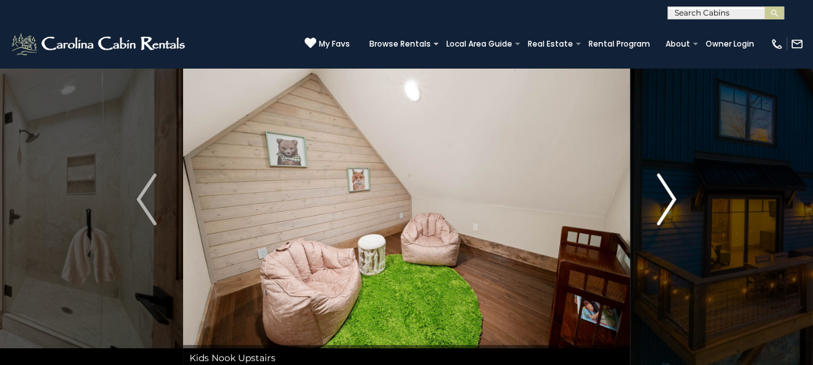
click at [668, 194] on img "Next" at bounding box center [666, 199] width 19 height 52
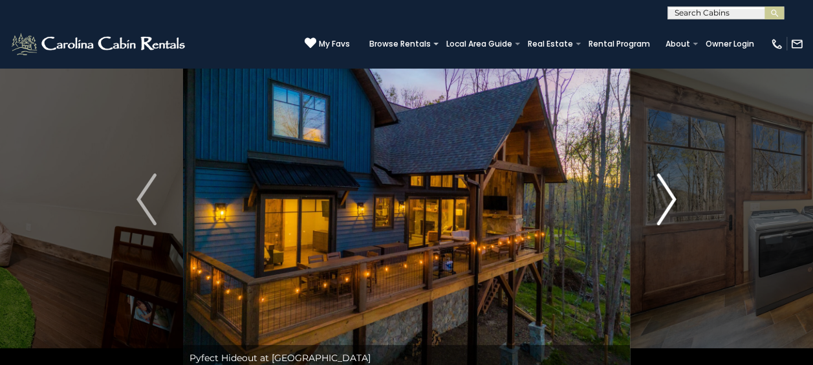
click at [668, 194] on img "Next" at bounding box center [666, 199] width 19 height 52
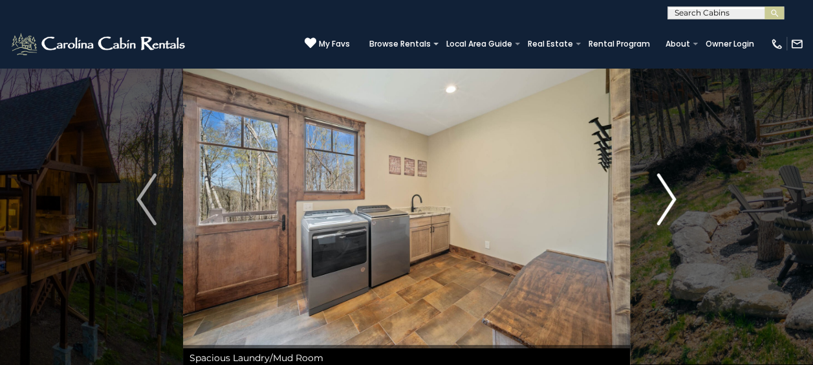
click at [668, 194] on img "Next" at bounding box center [666, 199] width 19 height 52
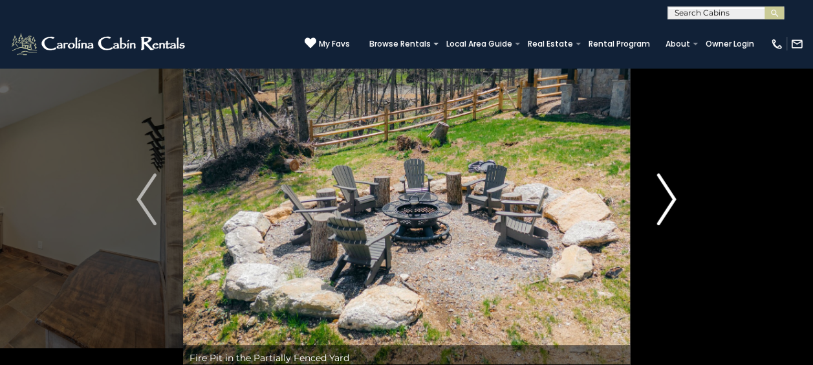
click at [668, 194] on img "Next" at bounding box center [666, 199] width 19 height 52
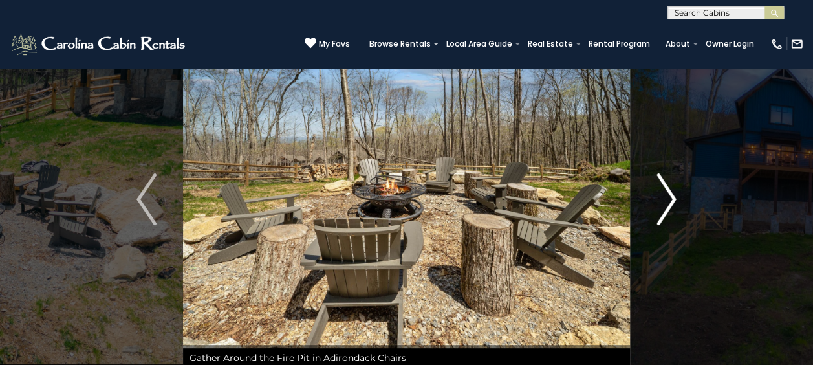
click at [668, 194] on img "Next" at bounding box center [666, 199] width 19 height 52
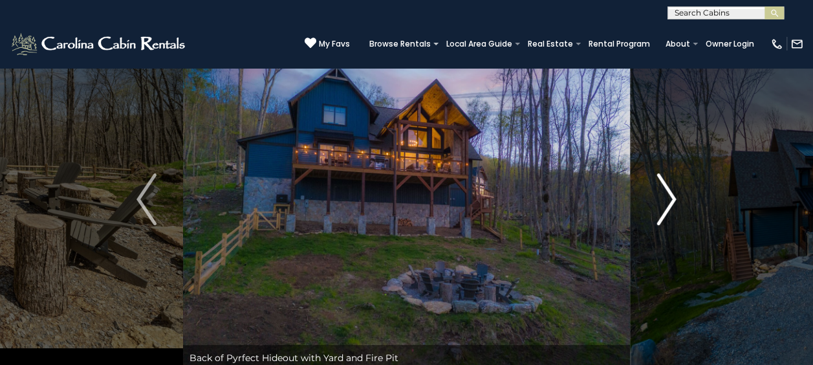
click at [668, 194] on img "Next" at bounding box center [666, 199] width 19 height 52
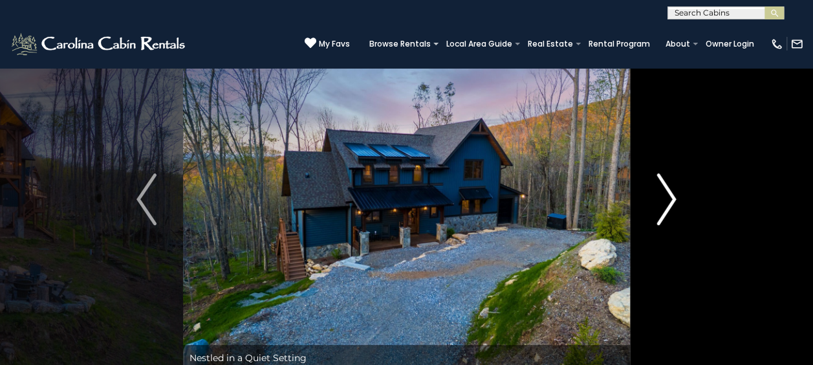
click at [668, 194] on img "Next" at bounding box center [666, 199] width 19 height 52
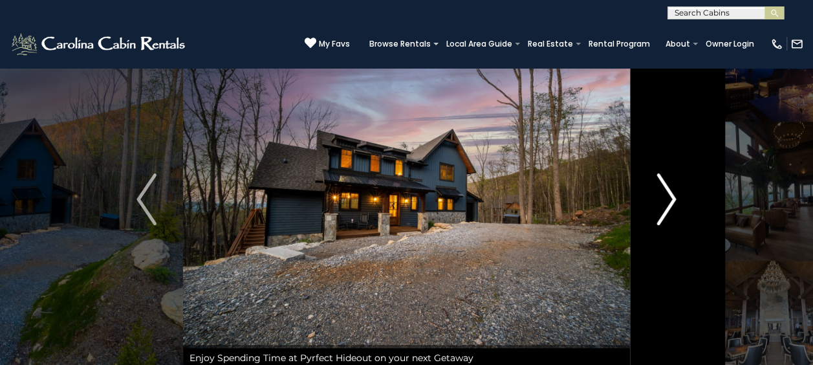
click at [668, 194] on img "Next" at bounding box center [666, 199] width 19 height 52
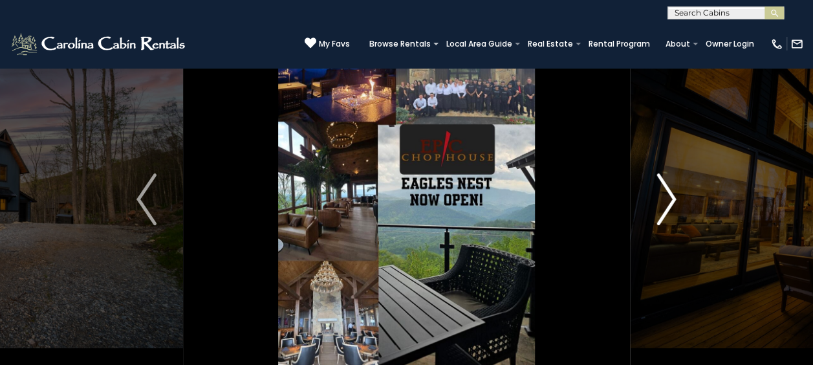
click at [668, 194] on img "Next" at bounding box center [666, 199] width 19 height 52
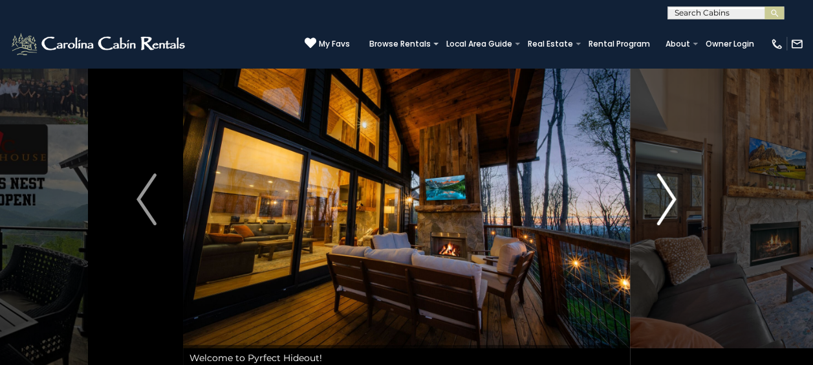
click at [668, 194] on img "Next" at bounding box center [666, 199] width 19 height 52
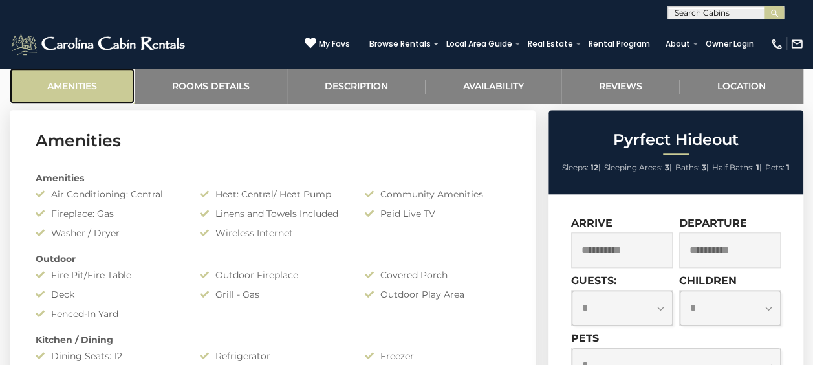
click at [83, 85] on link "Amenities" at bounding box center [72, 86] width 125 height 36
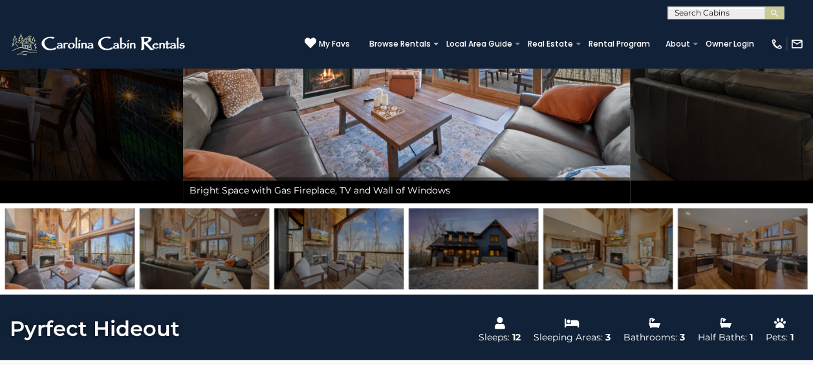
scroll to position [0, 0]
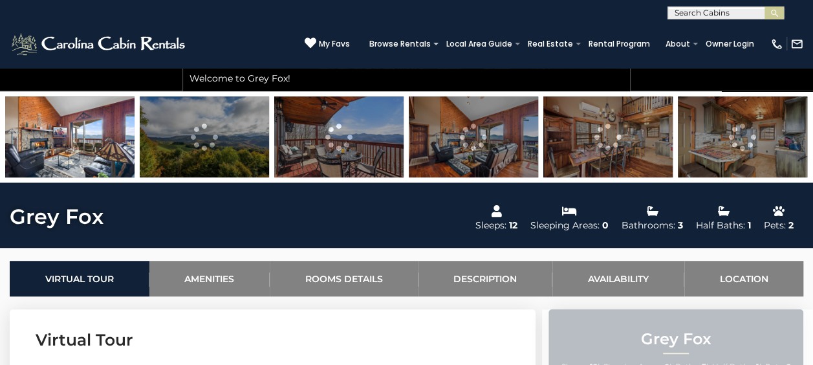
scroll to position [319, 0]
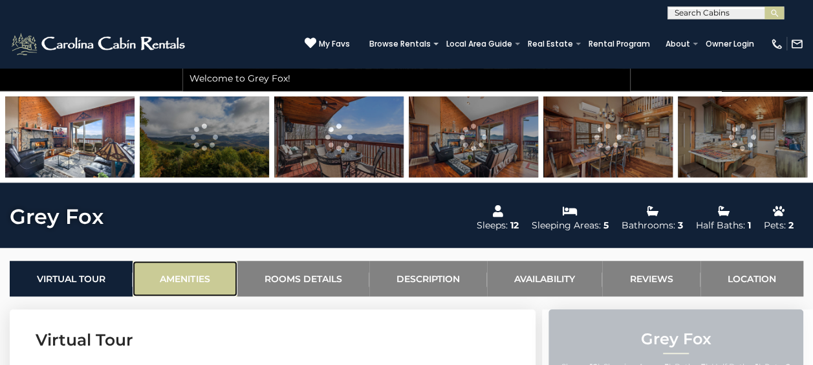
click at [215, 278] on link "Amenities" at bounding box center [185, 279] width 104 height 36
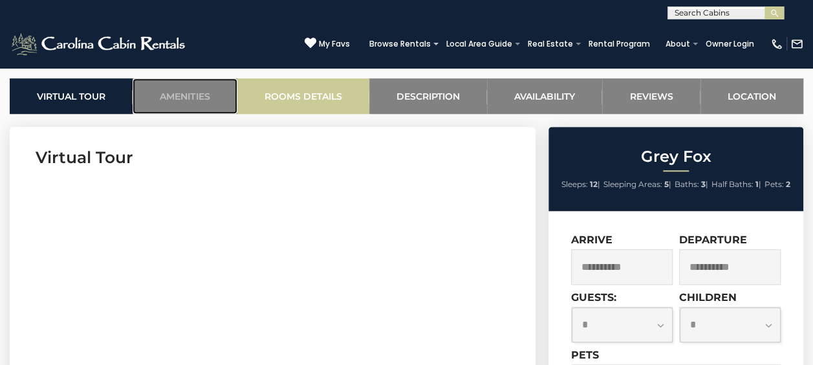
scroll to position [501, 0]
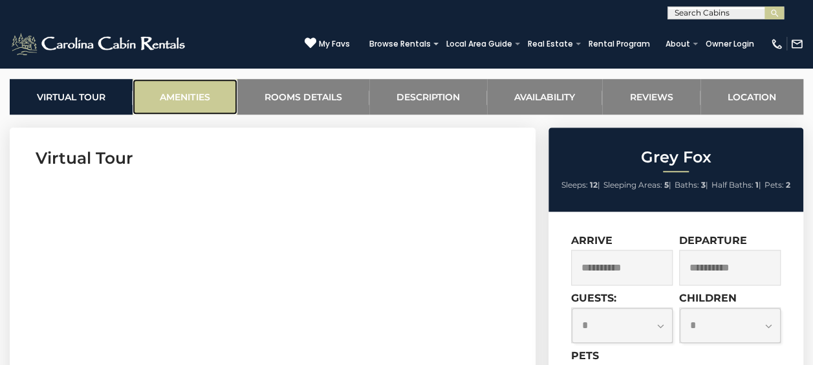
click at [167, 98] on link "Amenities" at bounding box center [185, 97] width 104 height 36
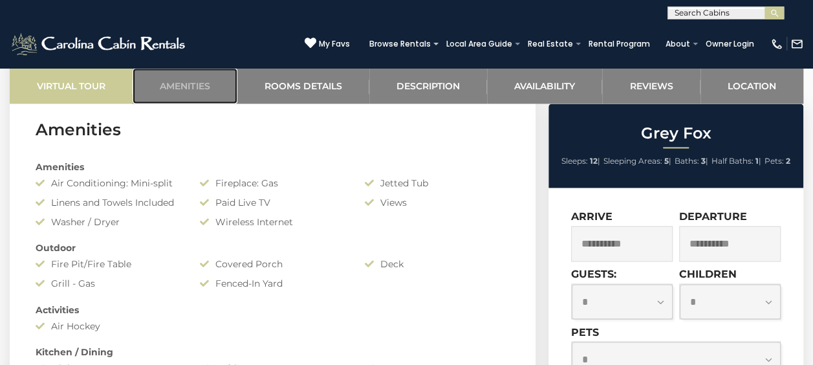
scroll to position [926, 0]
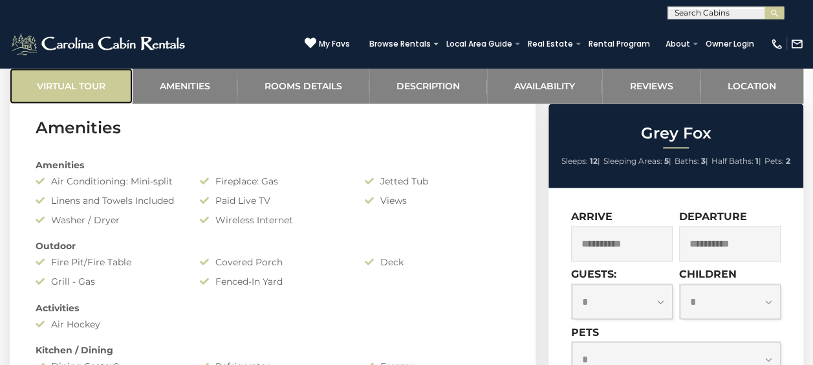
click at [74, 85] on link "Virtual Tour" at bounding box center [71, 86] width 123 height 36
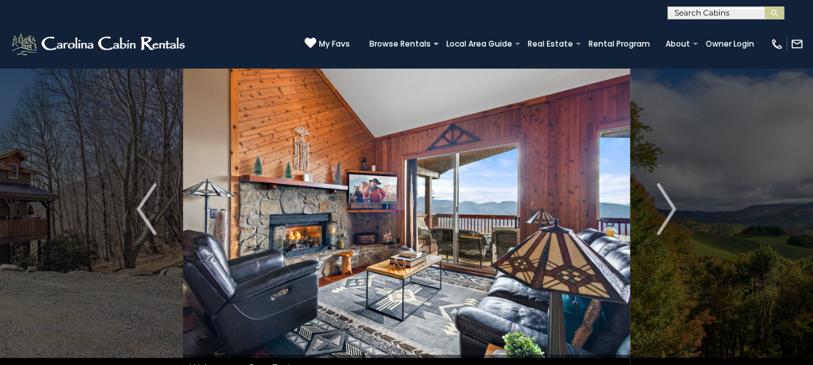
scroll to position [0, 0]
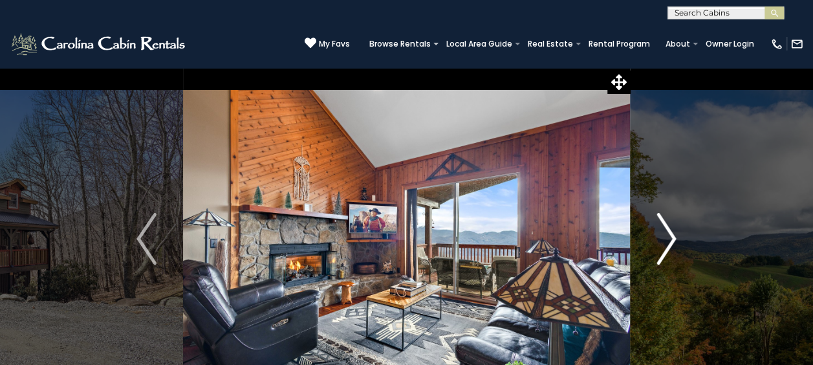
click at [674, 237] on img "Next" at bounding box center [666, 239] width 19 height 52
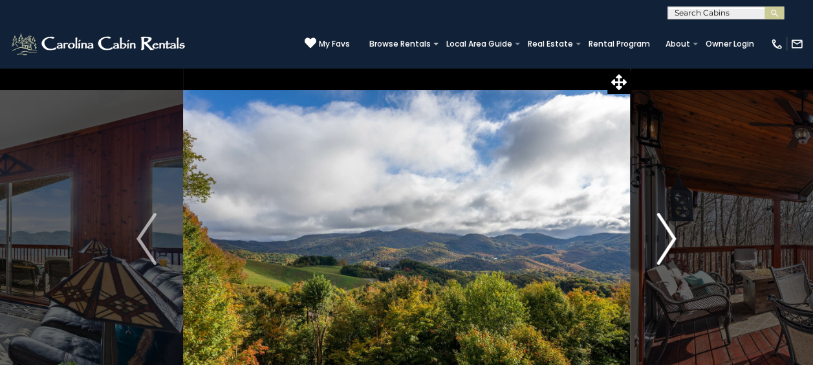
click at [674, 237] on img "Next" at bounding box center [666, 239] width 19 height 52
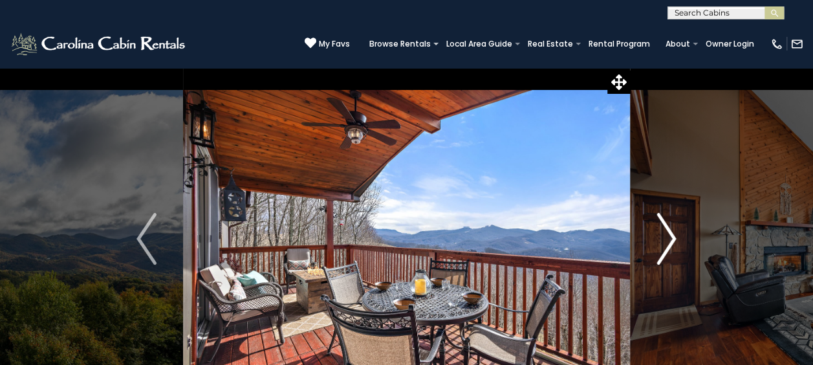
click at [674, 237] on img "Next" at bounding box center [666, 239] width 19 height 52
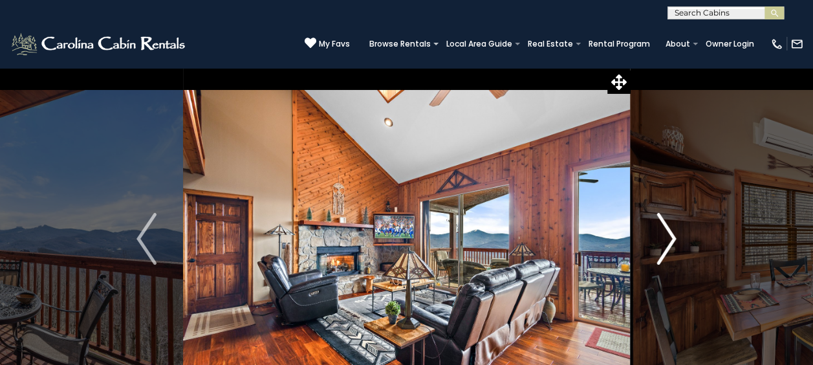
click at [674, 237] on img "Next" at bounding box center [666, 239] width 19 height 52
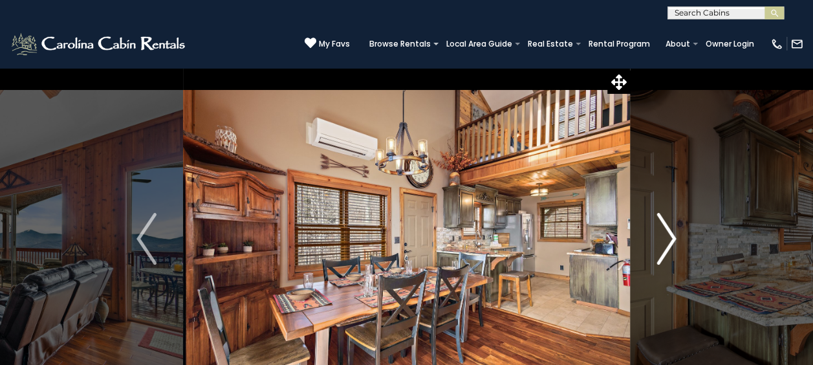
click at [674, 237] on img "Next" at bounding box center [666, 239] width 19 height 52
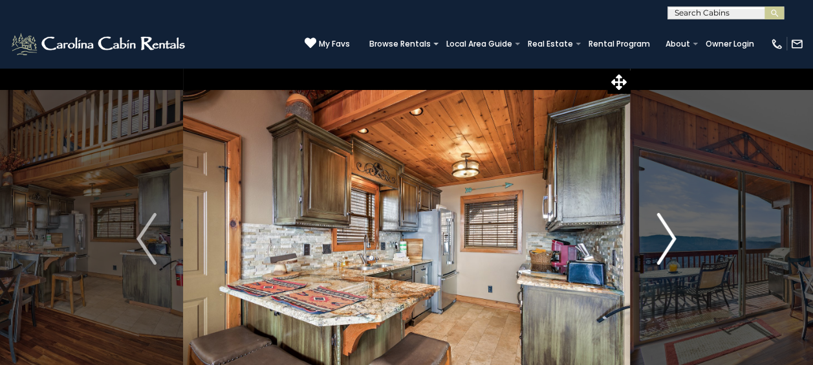
click at [674, 237] on img "Next" at bounding box center [666, 239] width 19 height 52
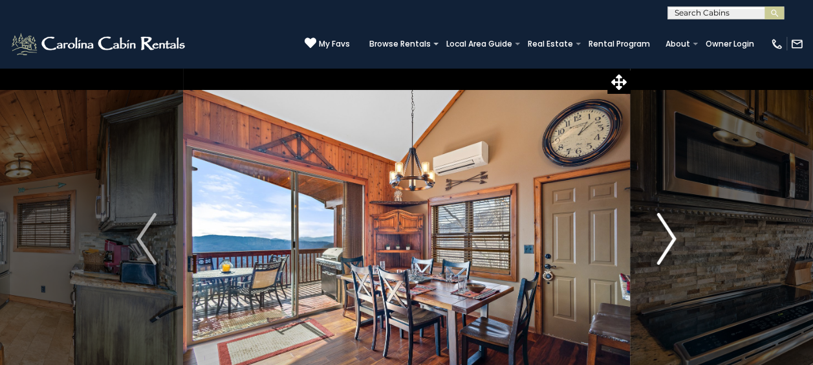
click at [674, 237] on img "Next" at bounding box center [666, 239] width 19 height 52
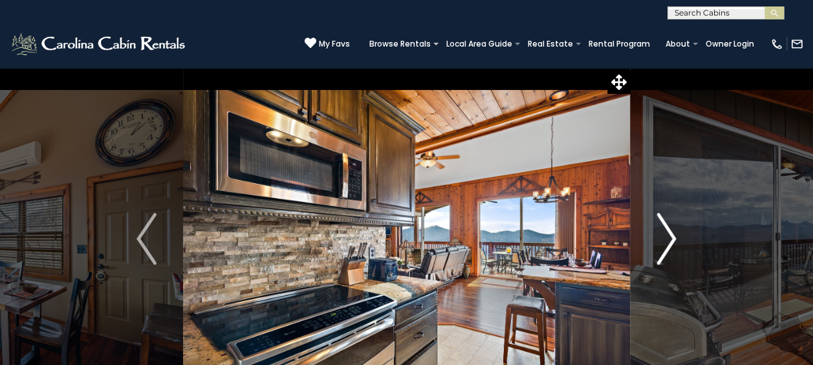
click at [674, 237] on img "Next" at bounding box center [666, 239] width 19 height 52
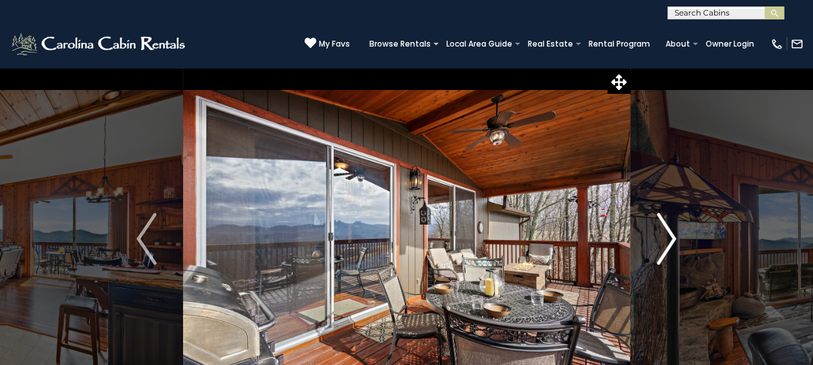
click at [674, 237] on img "Next" at bounding box center [666, 239] width 19 height 52
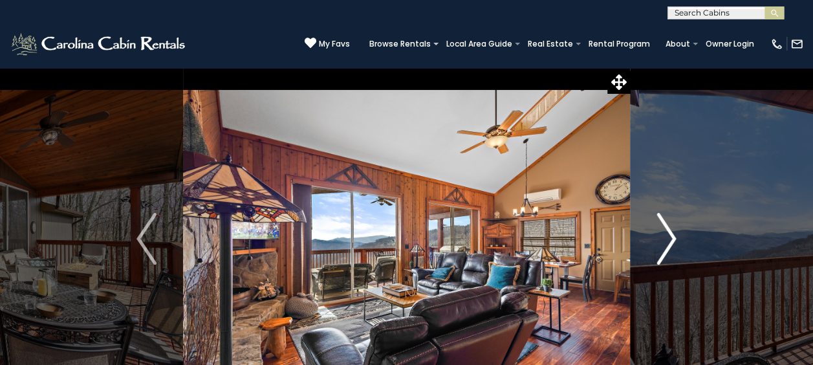
click at [674, 237] on img "Next" at bounding box center [666, 239] width 19 height 52
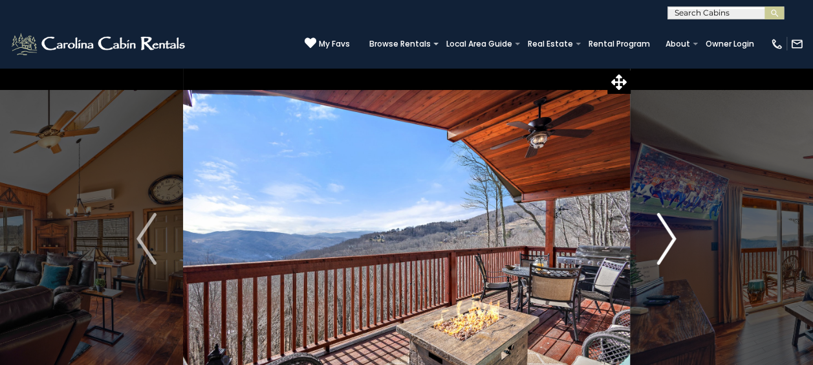
click at [674, 237] on img "Next" at bounding box center [666, 239] width 19 height 52
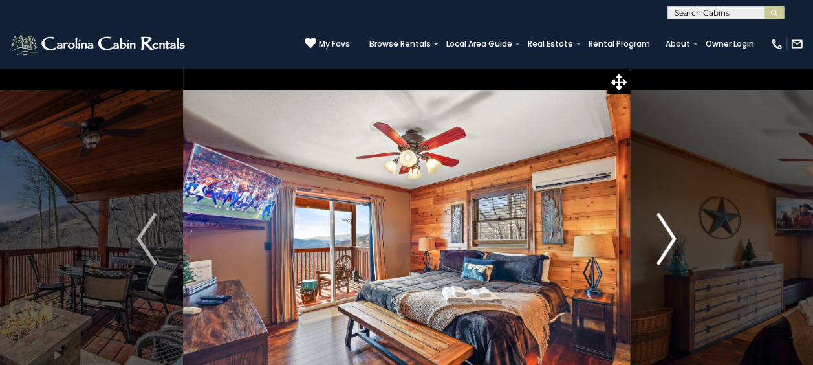
click at [674, 237] on img "Next" at bounding box center [666, 239] width 19 height 52
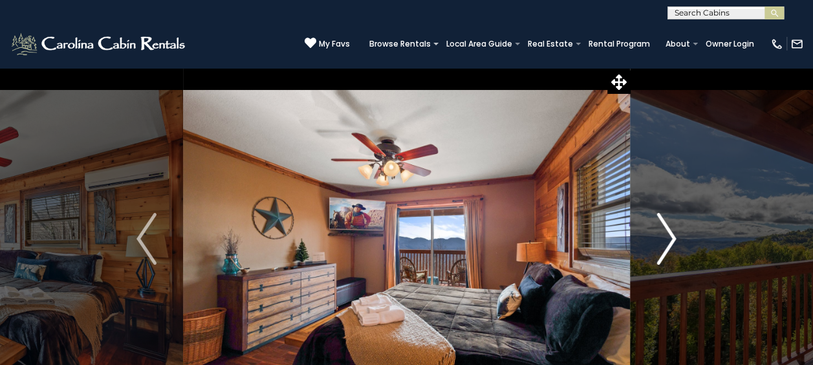
click at [674, 237] on img "Next" at bounding box center [666, 239] width 19 height 52
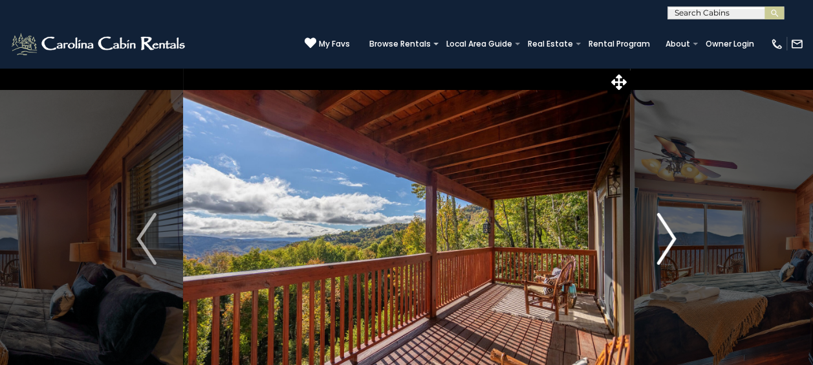
click at [674, 237] on img "Next" at bounding box center [666, 239] width 19 height 52
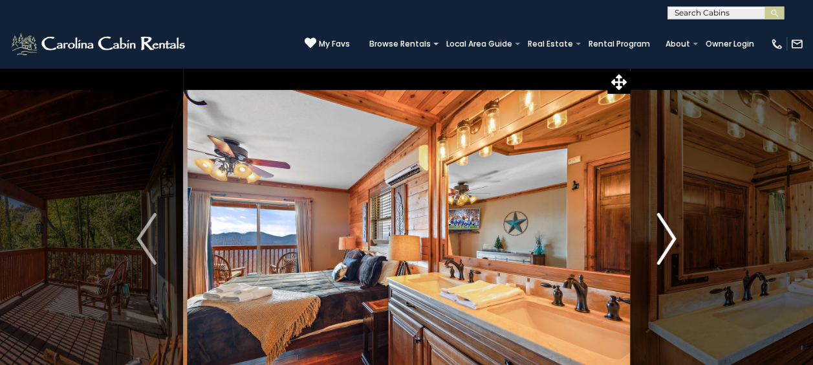
click at [674, 237] on img "Next" at bounding box center [666, 239] width 19 height 52
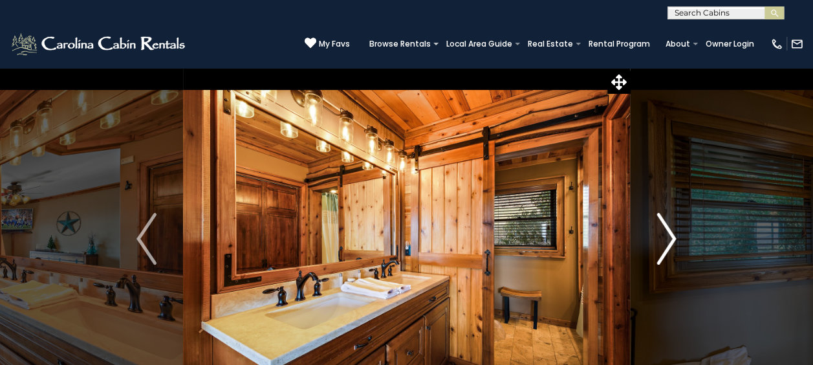
click at [674, 237] on img "Next" at bounding box center [666, 239] width 19 height 52
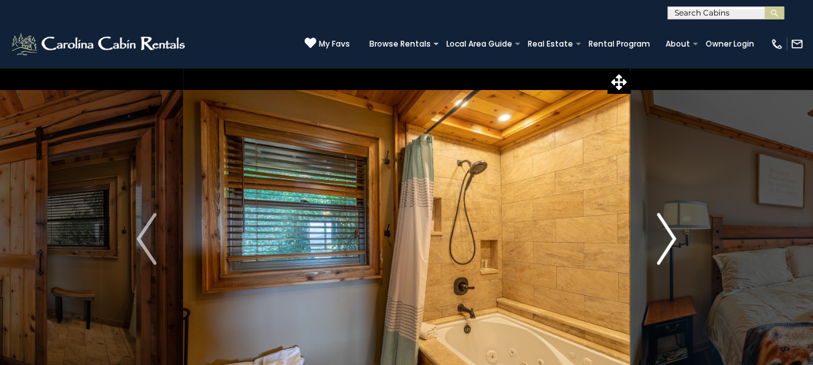
click at [674, 237] on img "Next" at bounding box center [666, 239] width 19 height 52
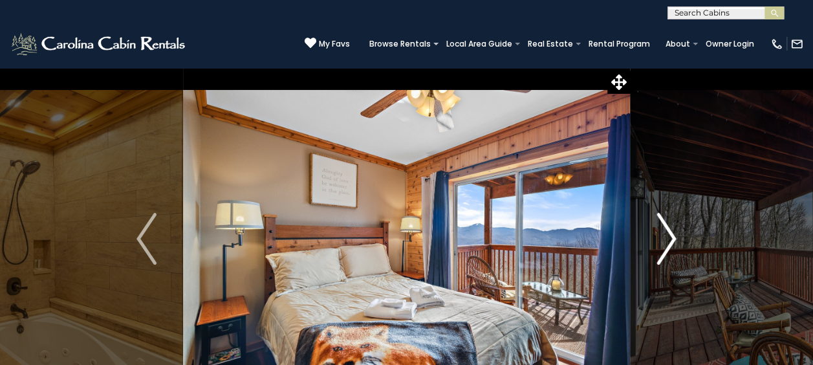
click at [674, 237] on img "Next" at bounding box center [666, 239] width 19 height 52
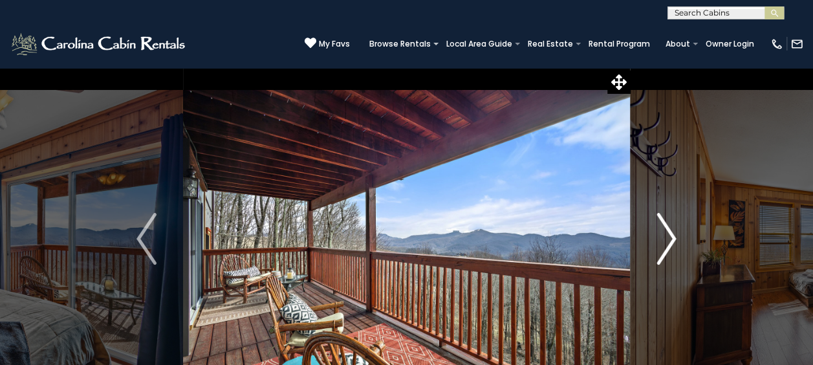
click at [674, 237] on img "Next" at bounding box center [666, 239] width 19 height 52
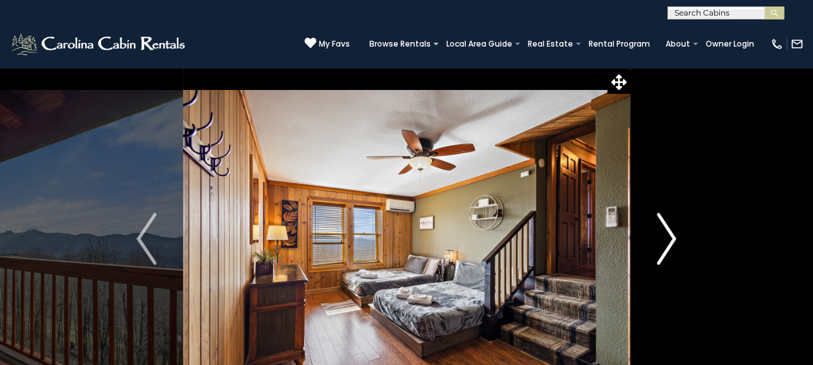
click at [674, 237] on img "Next" at bounding box center [666, 239] width 19 height 52
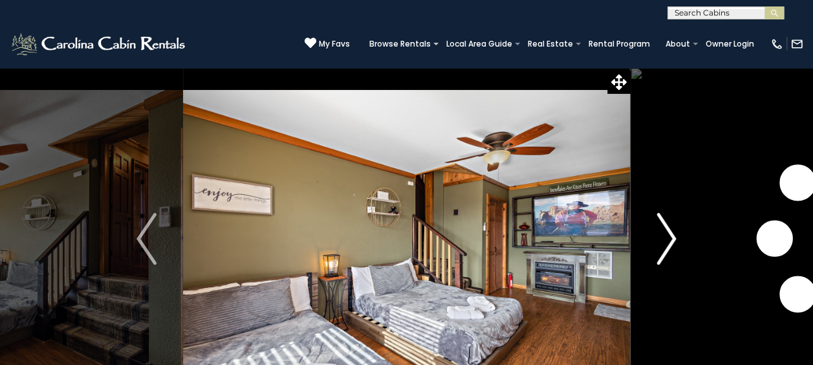
click at [674, 237] on img "Next" at bounding box center [666, 239] width 19 height 52
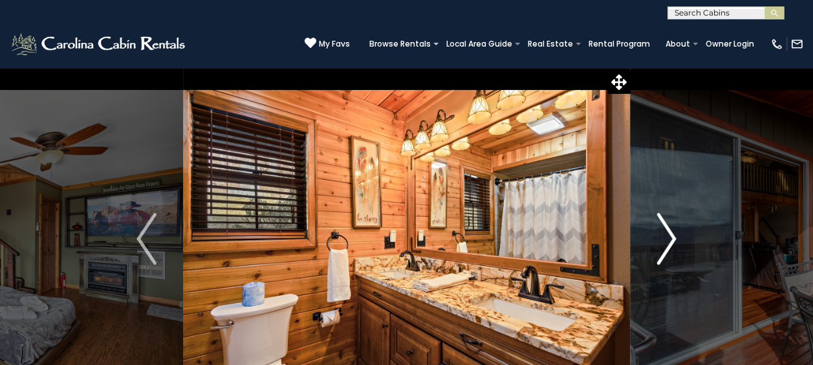
click at [674, 237] on img "Next" at bounding box center [666, 239] width 19 height 52
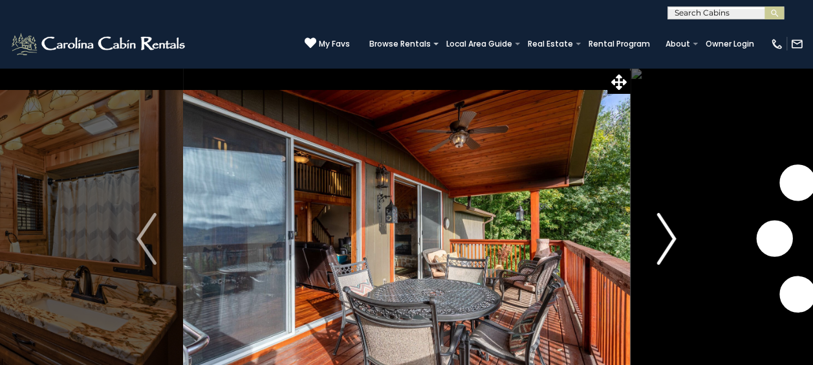
click at [674, 237] on img "Next" at bounding box center [666, 239] width 19 height 52
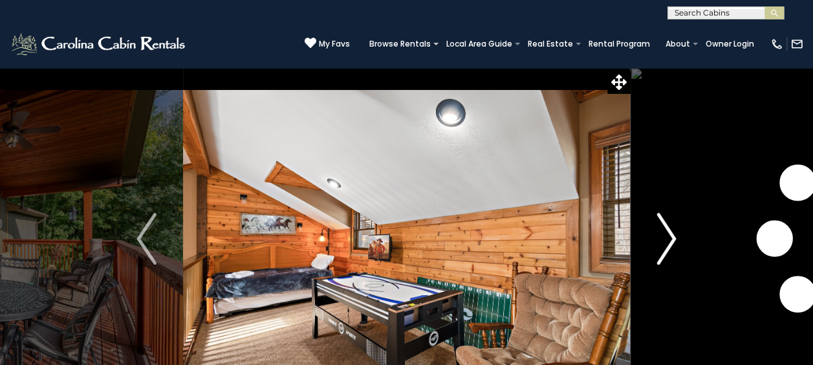
click at [674, 237] on img "Next" at bounding box center [666, 239] width 19 height 52
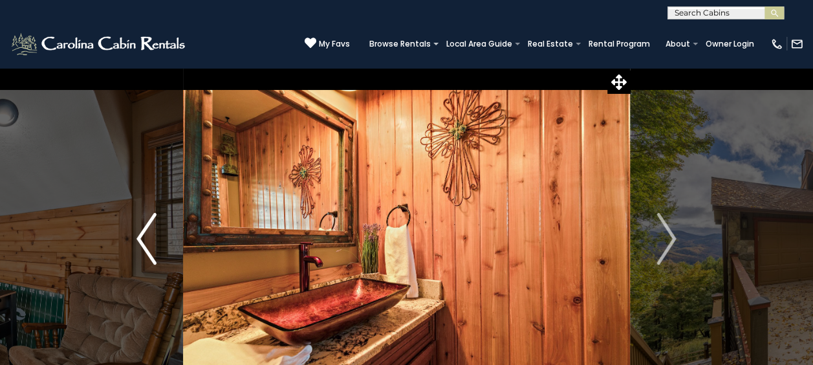
click at [143, 239] on img "Previous" at bounding box center [146, 239] width 19 height 52
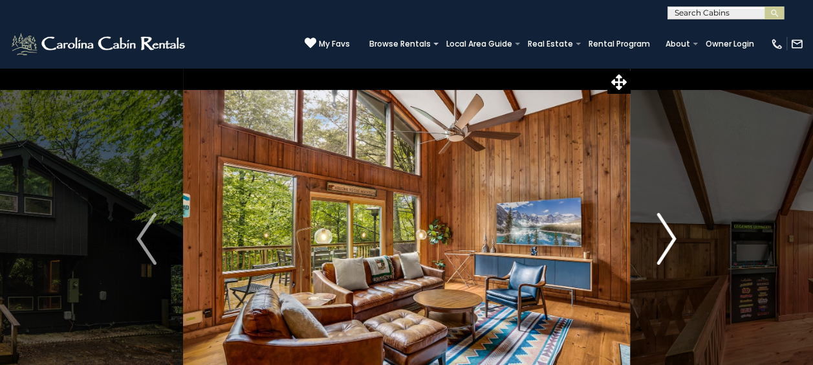
click at [682, 239] on button "Next" at bounding box center [666, 238] width 72 height 343
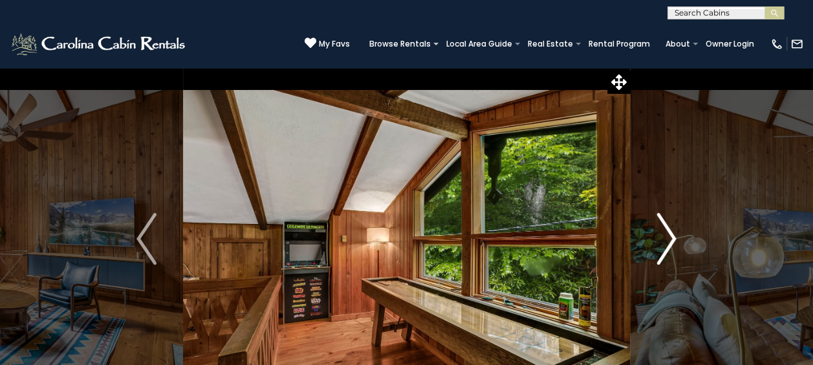
click at [673, 238] on img "Next" at bounding box center [666, 239] width 19 height 52
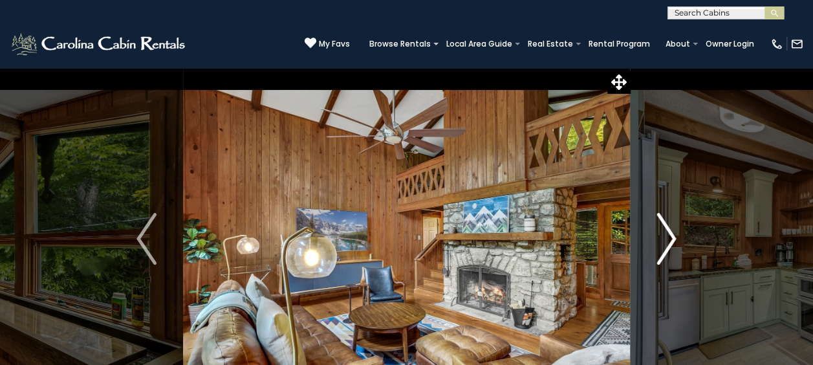
click at [672, 238] on img "Next" at bounding box center [666, 239] width 19 height 52
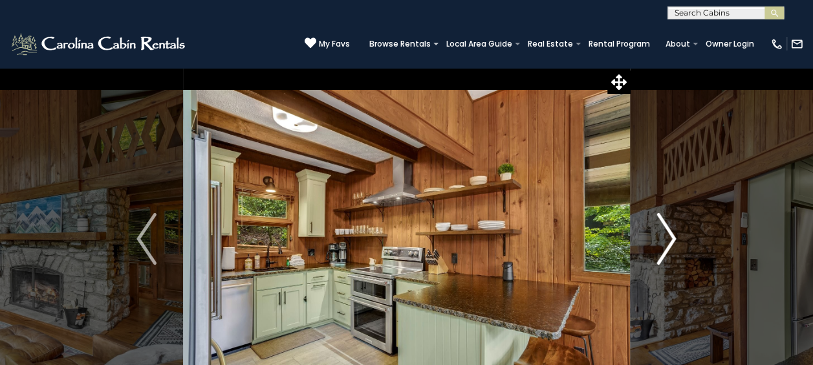
click at [672, 238] on img "Next" at bounding box center [666, 239] width 19 height 52
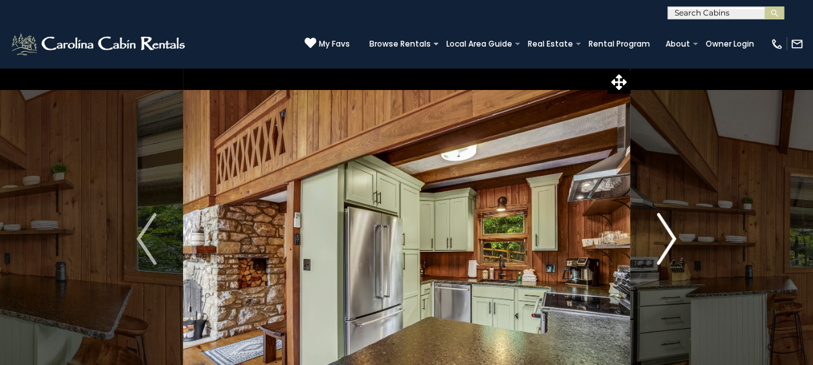
click at [672, 238] on img "Next" at bounding box center [666, 239] width 19 height 52
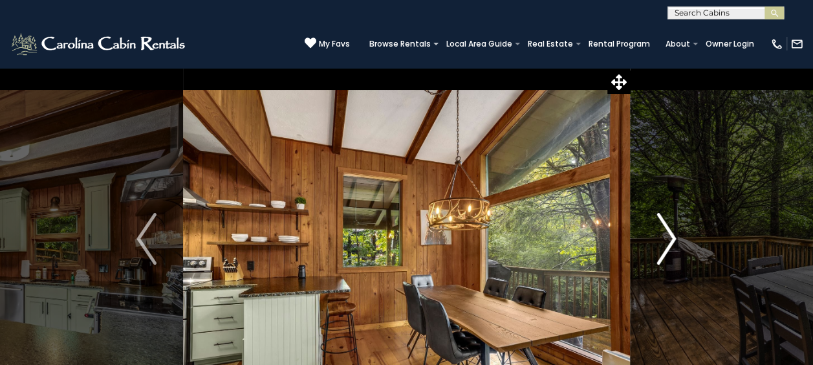
click at [672, 238] on img "Next" at bounding box center [666, 239] width 19 height 52
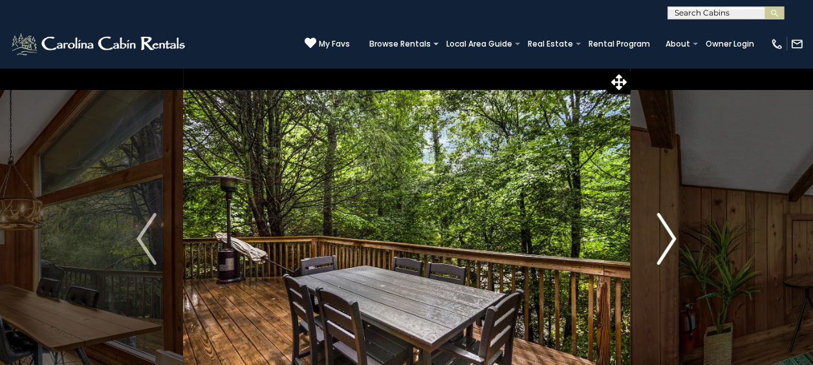
click at [672, 238] on img "Next" at bounding box center [666, 239] width 19 height 52
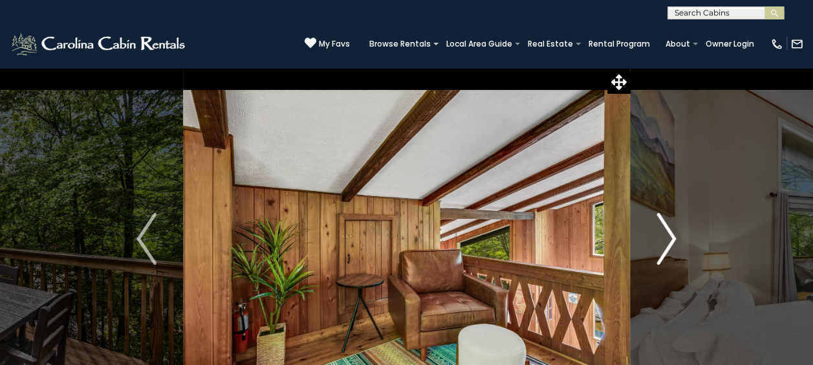
click at [672, 238] on img "Next" at bounding box center [666, 239] width 19 height 52
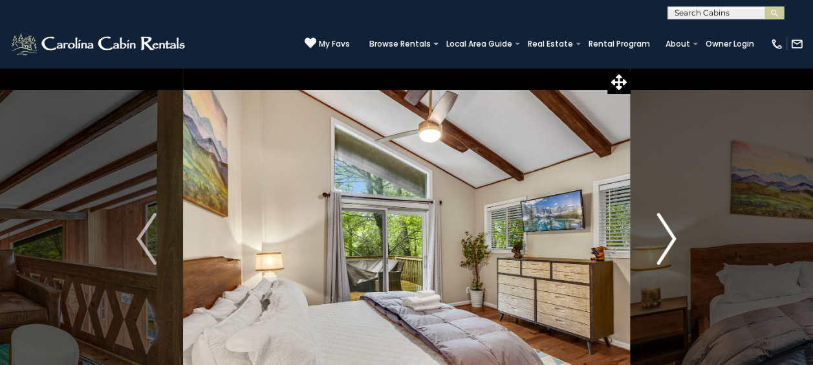
click at [672, 238] on img "Next" at bounding box center [666, 239] width 19 height 52
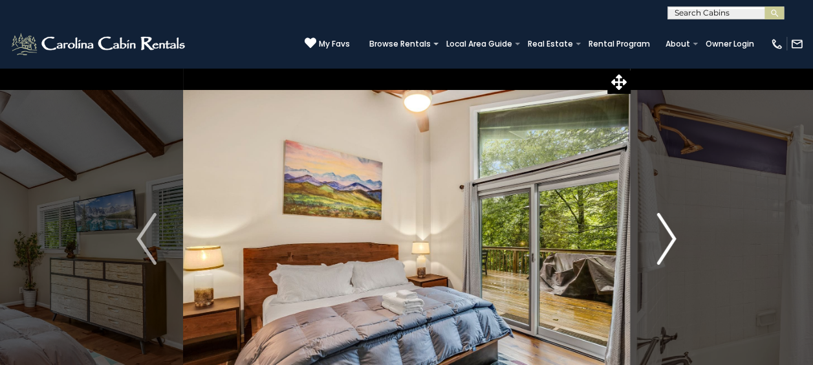
click at [672, 238] on img "Next" at bounding box center [666, 239] width 19 height 52
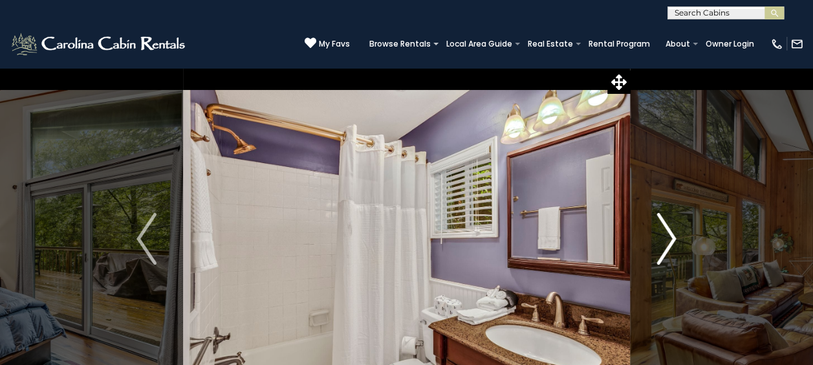
click at [672, 238] on img "Next" at bounding box center [666, 239] width 19 height 52
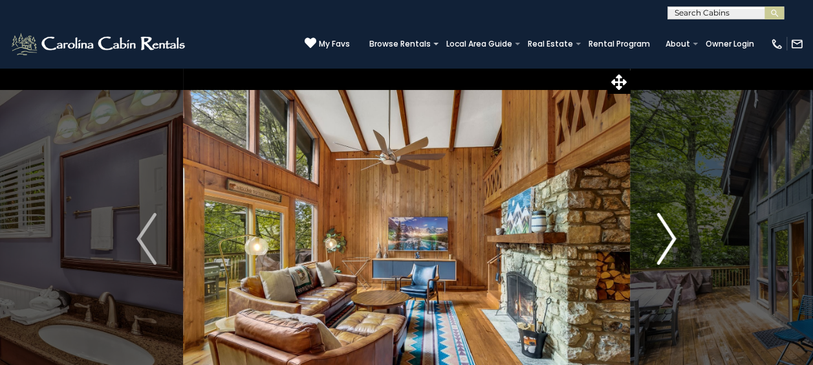
click at [672, 238] on img "Next" at bounding box center [666, 239] width 19 height 52
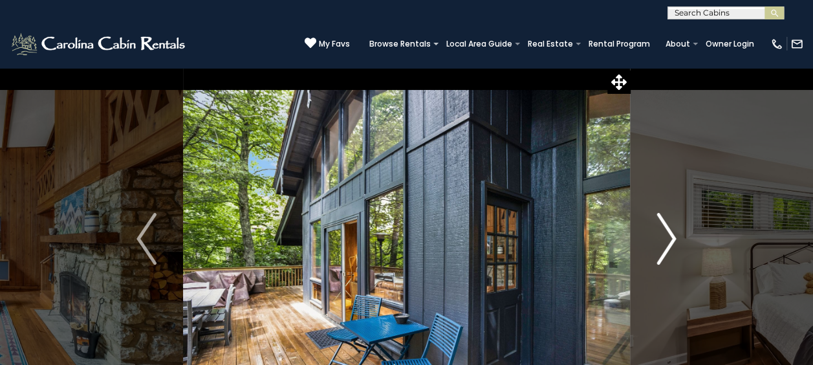
click at [672, 238] on img "Next" at bounding box center [666, 239] width 19 height 52
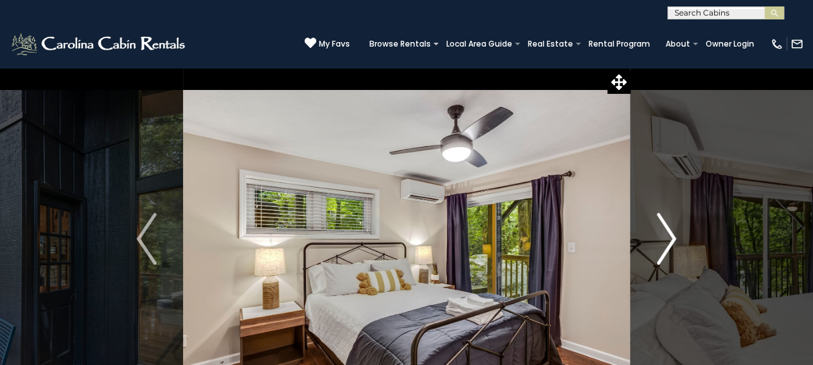
click at [672, 238] on img "Next" at bounding box center [666, 239] width 19 height 52
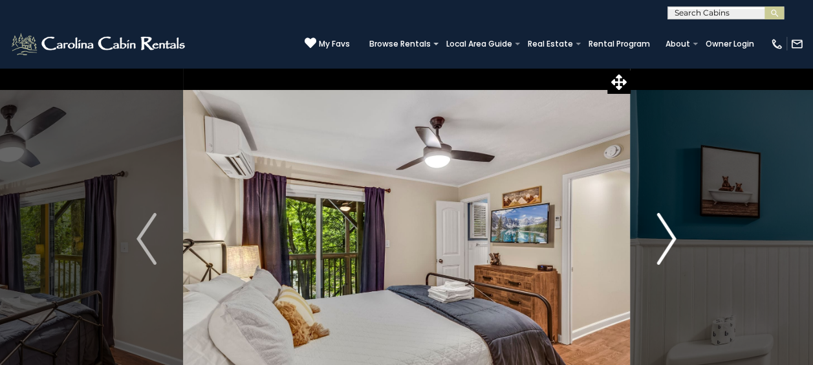
click at [672, 238] on img "Next" at bounding box center [666, 239] width 19 height 52
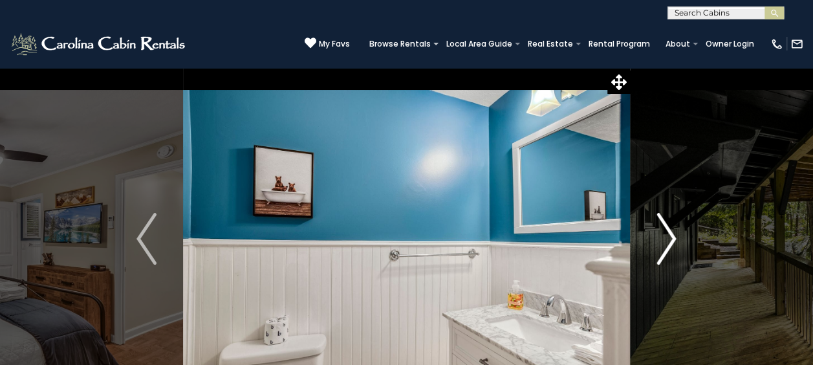
click at [672, 238] on img "Next" at bounding box center [666, 239] width 19 height 52
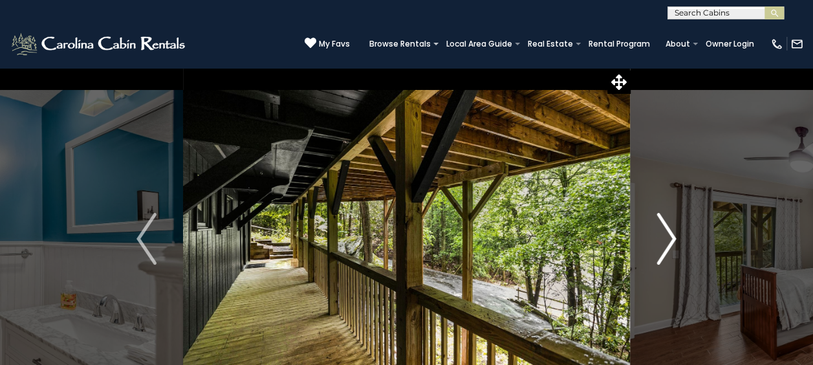
click at [672, 238] on img "Next" at bounding box center [666, 239] width 19 height 52
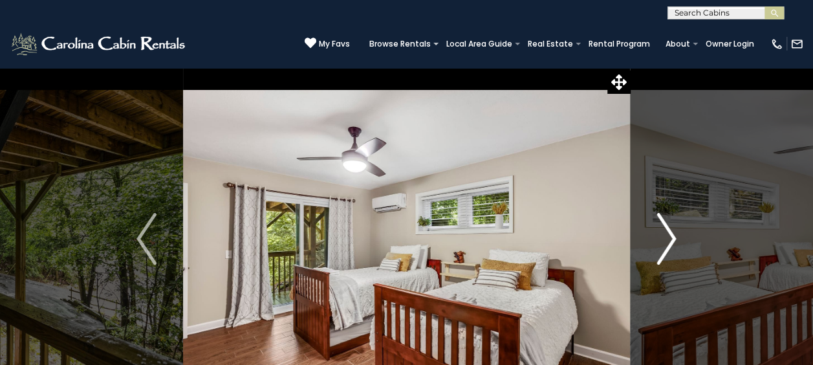
click at [672, 238] on img "Next" at bounding box center [666, 239] width 19 height 52
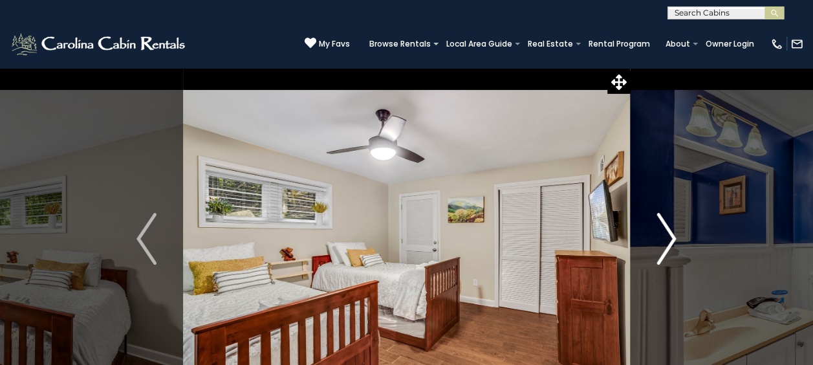
click at [672, 238] on img "Next" at bounding box center [666, 239] width 19 height 52
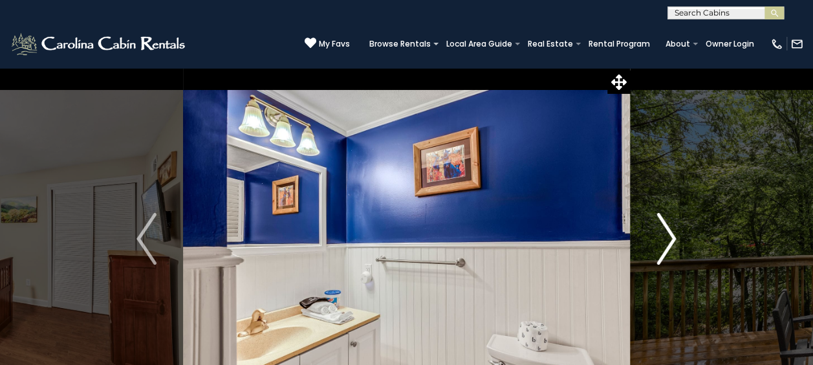
click at [672, 238] on img "Next" at bounding box center [666, 239] width 19 height 52
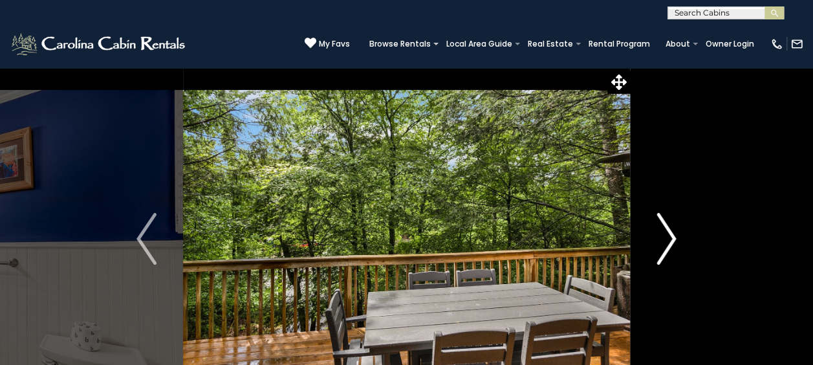
click at [672, 238] on img "Next" at bounding box center [666, 239] width 19 height 52
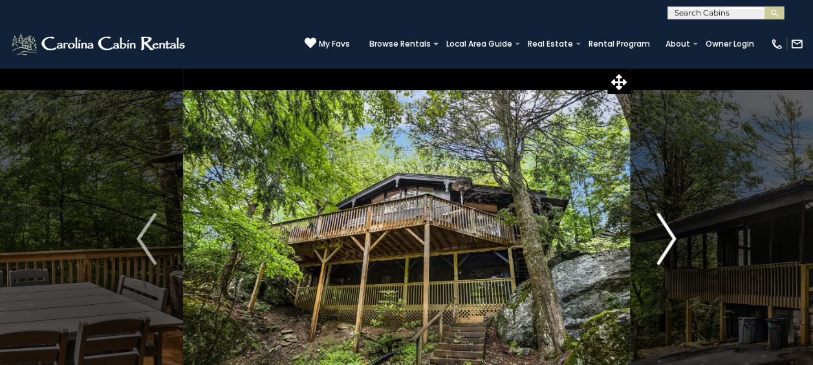
click at [672, 238] on img "Next" at bounding box center [666, 239] width 19 height 52
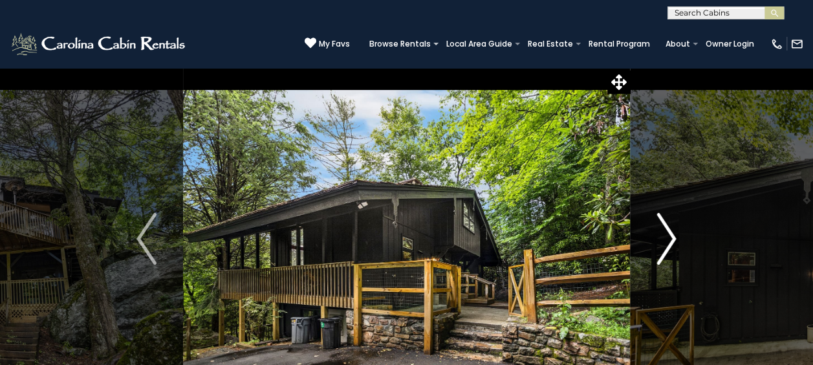
click at [672, 243] on img "Next" at bounding box center [666, 239] width 19 height 52
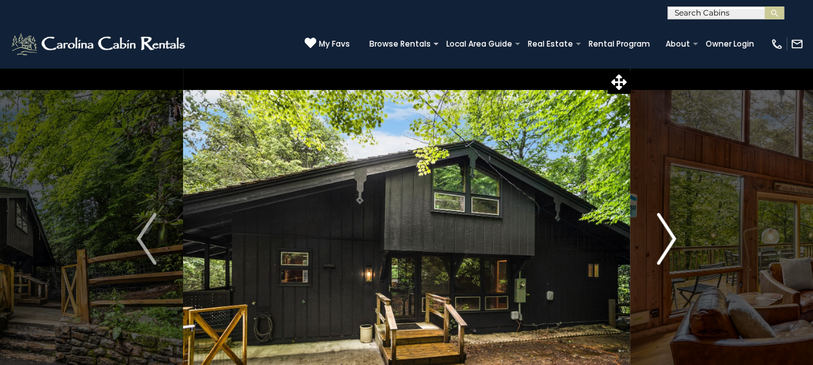
click at [672, 243] on img "Next" at bounding box center [666, 239] width 19 height 52
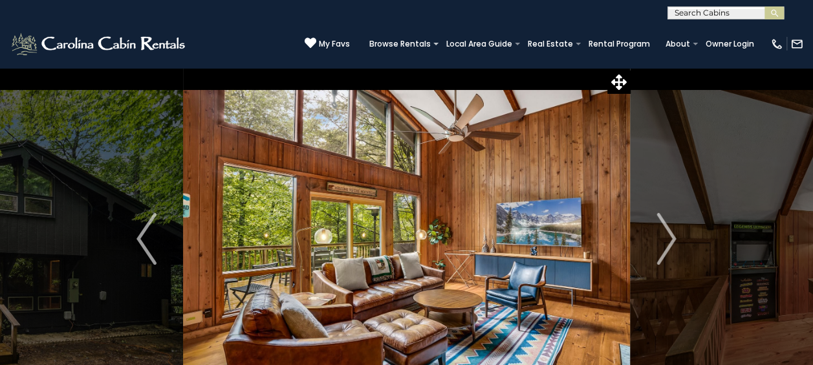
scroll to position [344, 0]
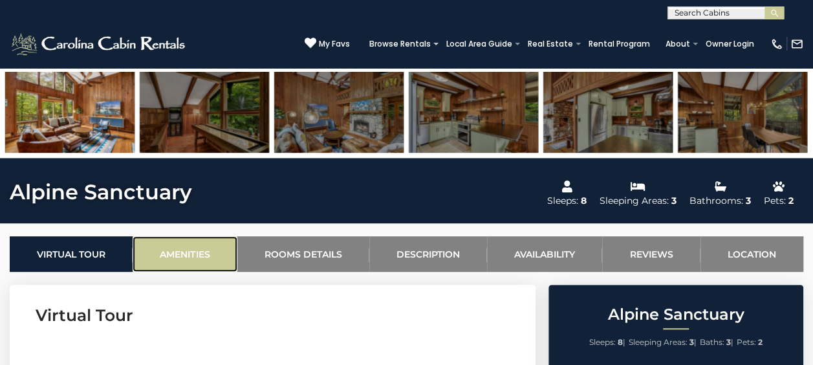
click at [197, 246] on link "Amenities" at bounding box center [185, 254] width 104 height 36
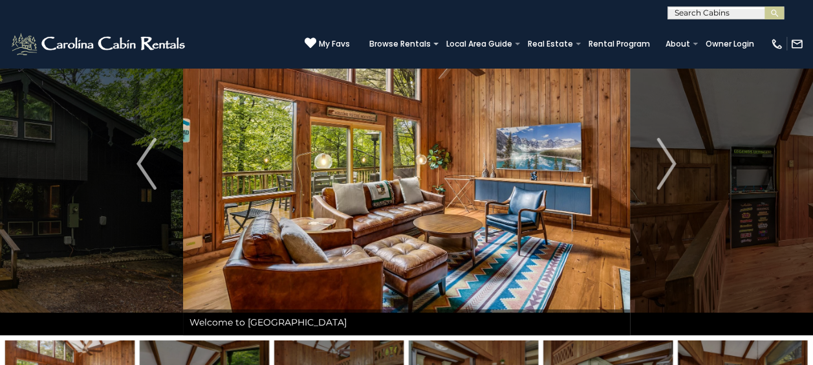
scroll to position [0, 0]
